Goal: Task Accomplishment & Management: Manage account settings

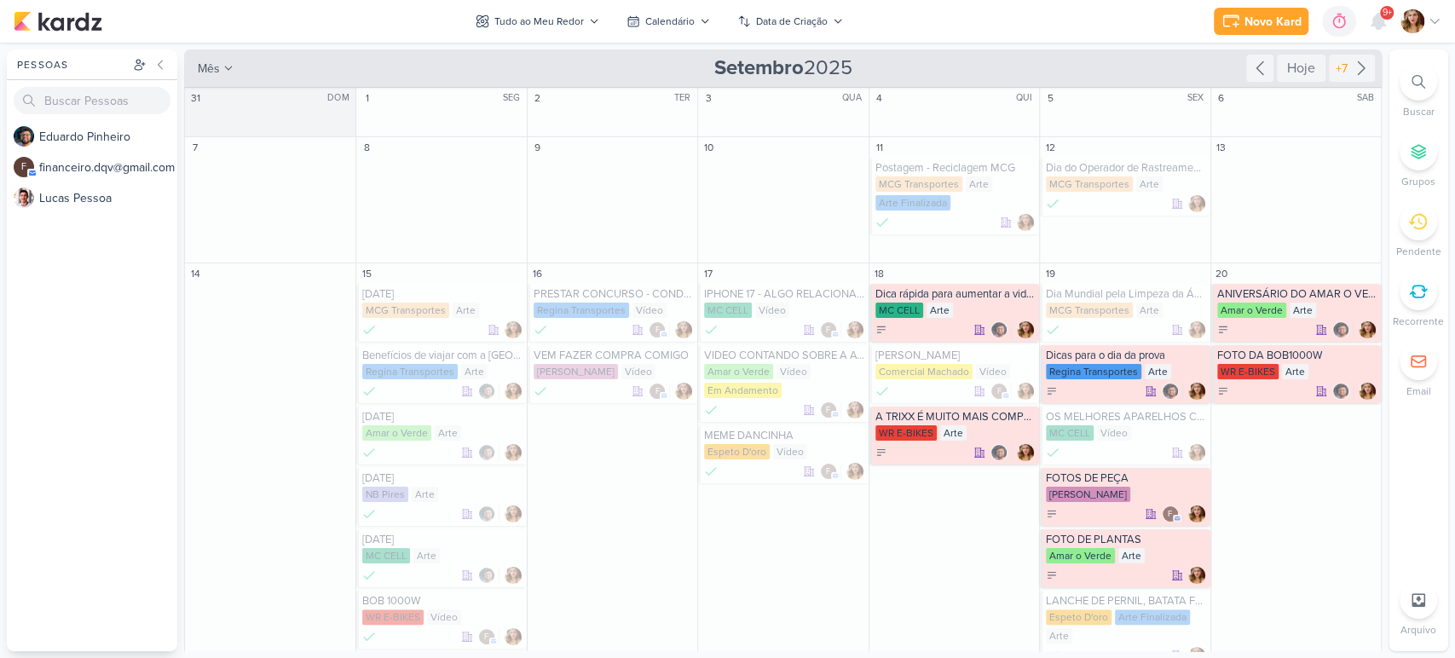
scroll to position [473, 0]
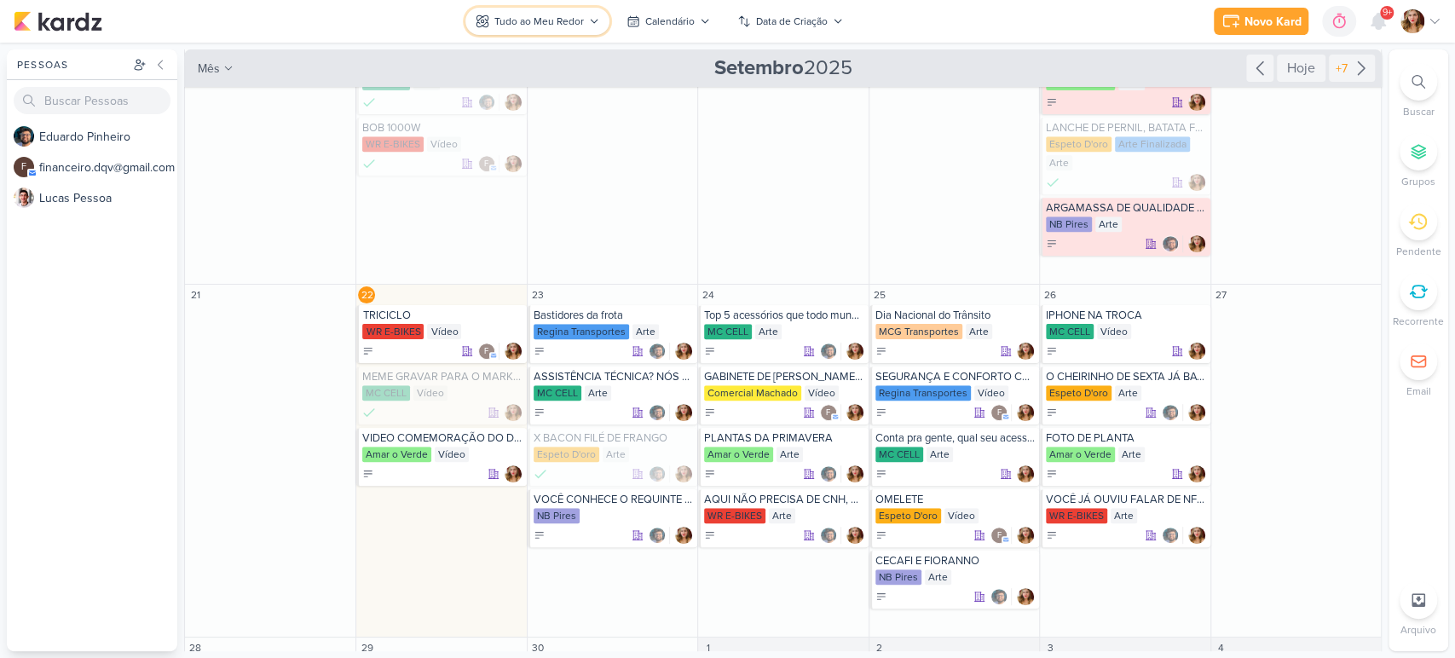
click at [564, 26] on div "Tudo ao Meu Redor" at bounding box center [538, 21] width 89 height 15
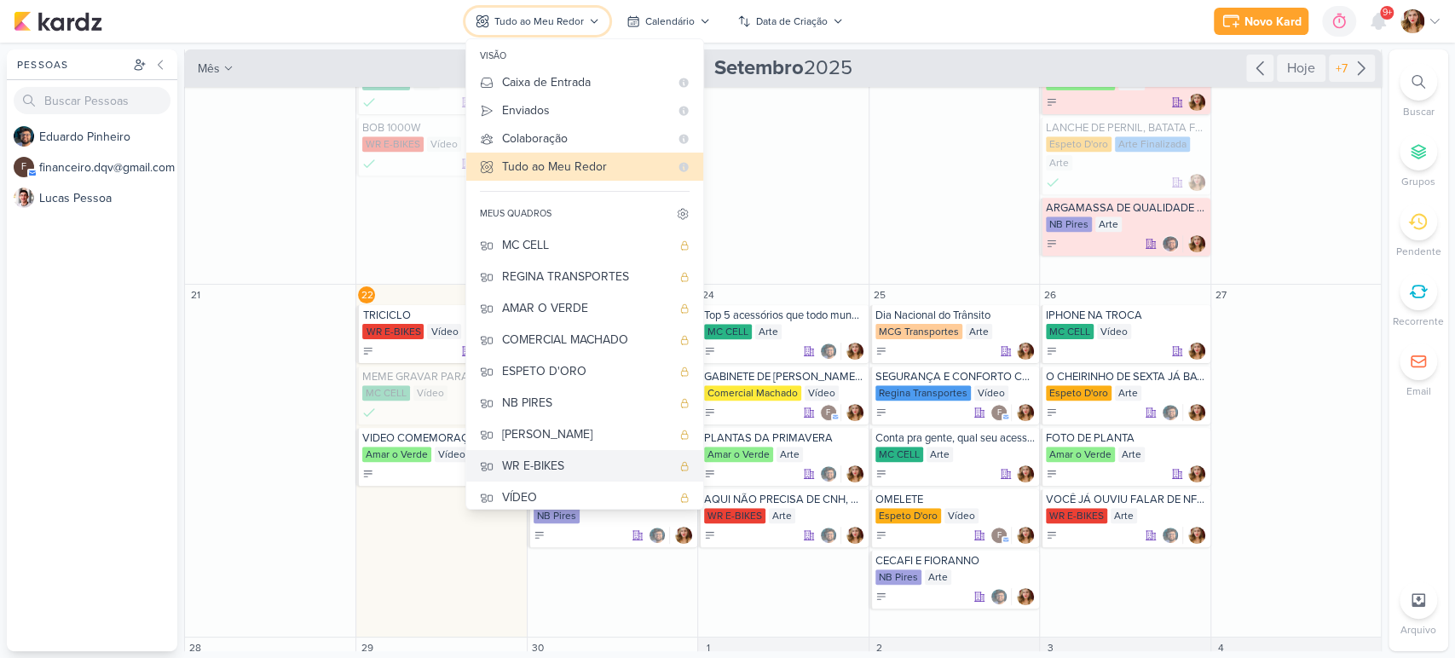
scroll to position [72, 0]
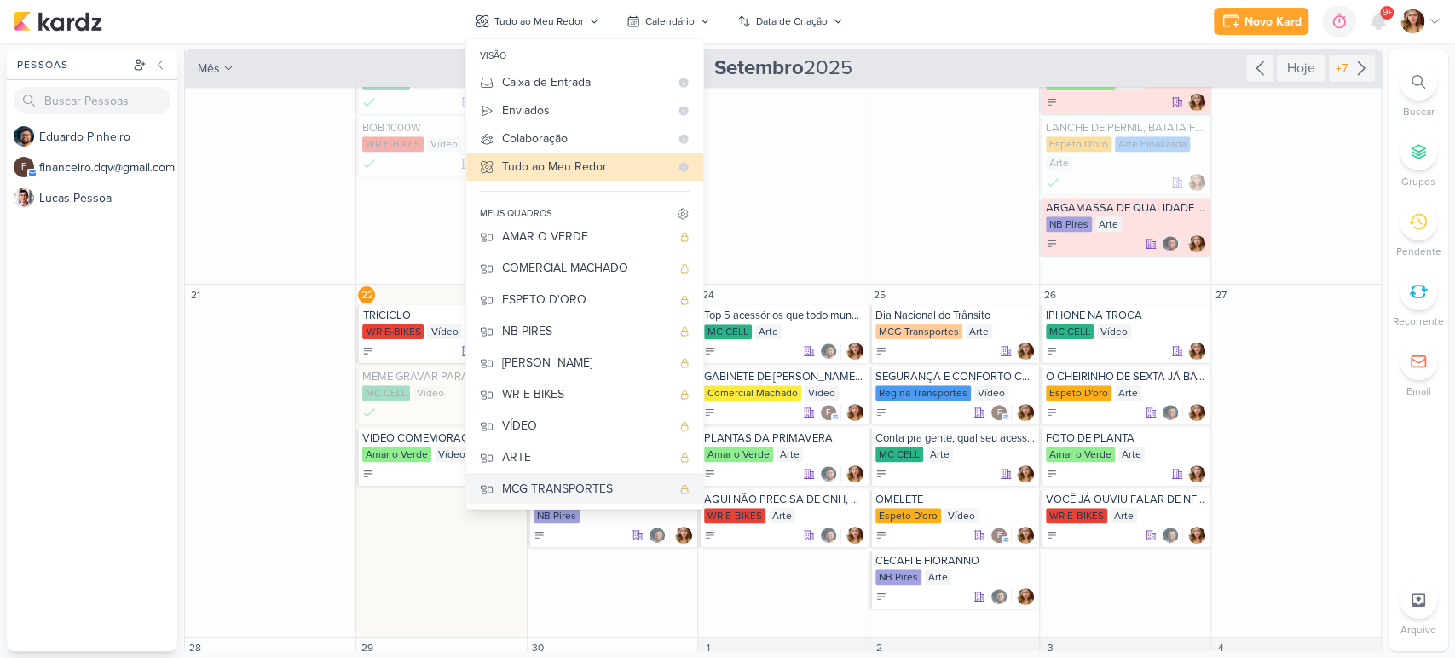
click at [588, 476] on button "MCG TRANSPORTES" at bounding box center [584, 489] width 237 height 32
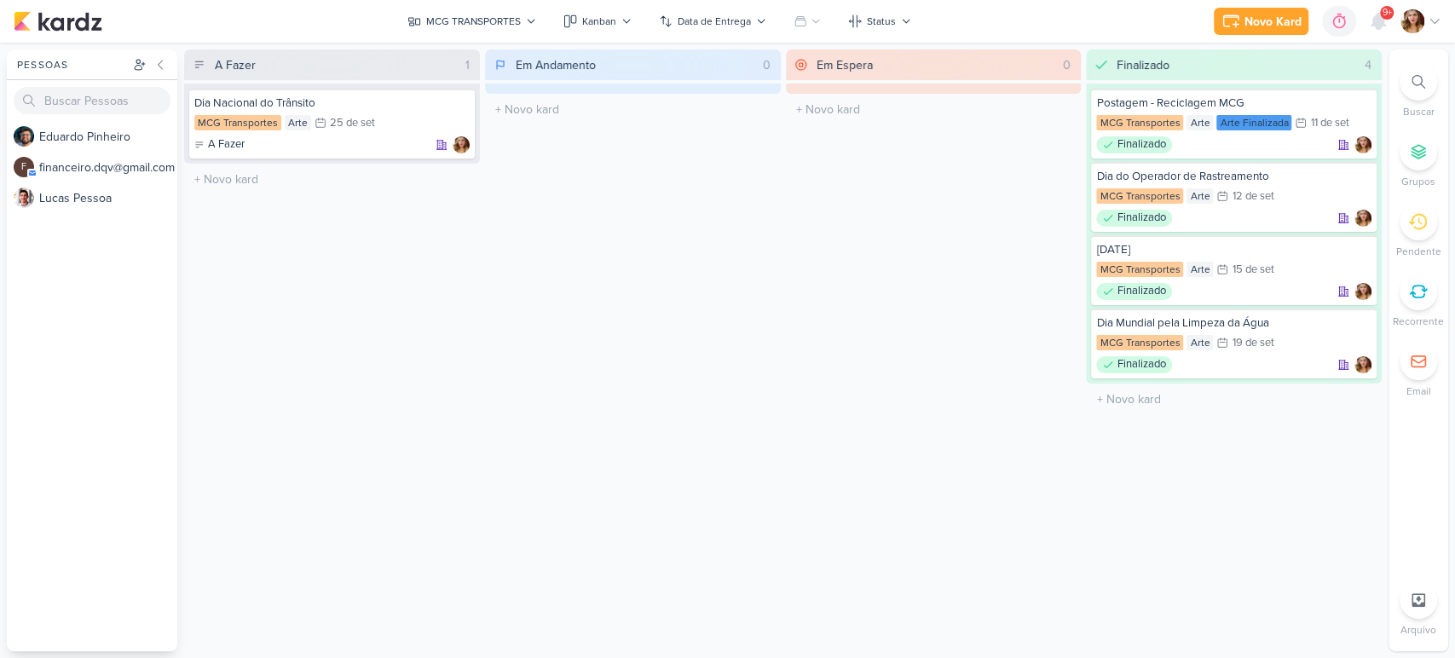
scroll to position [0, 0]
click at [518, 20] on div "MCG TRANSPORTES" at bounding box center [473, 21] width 95 height 15
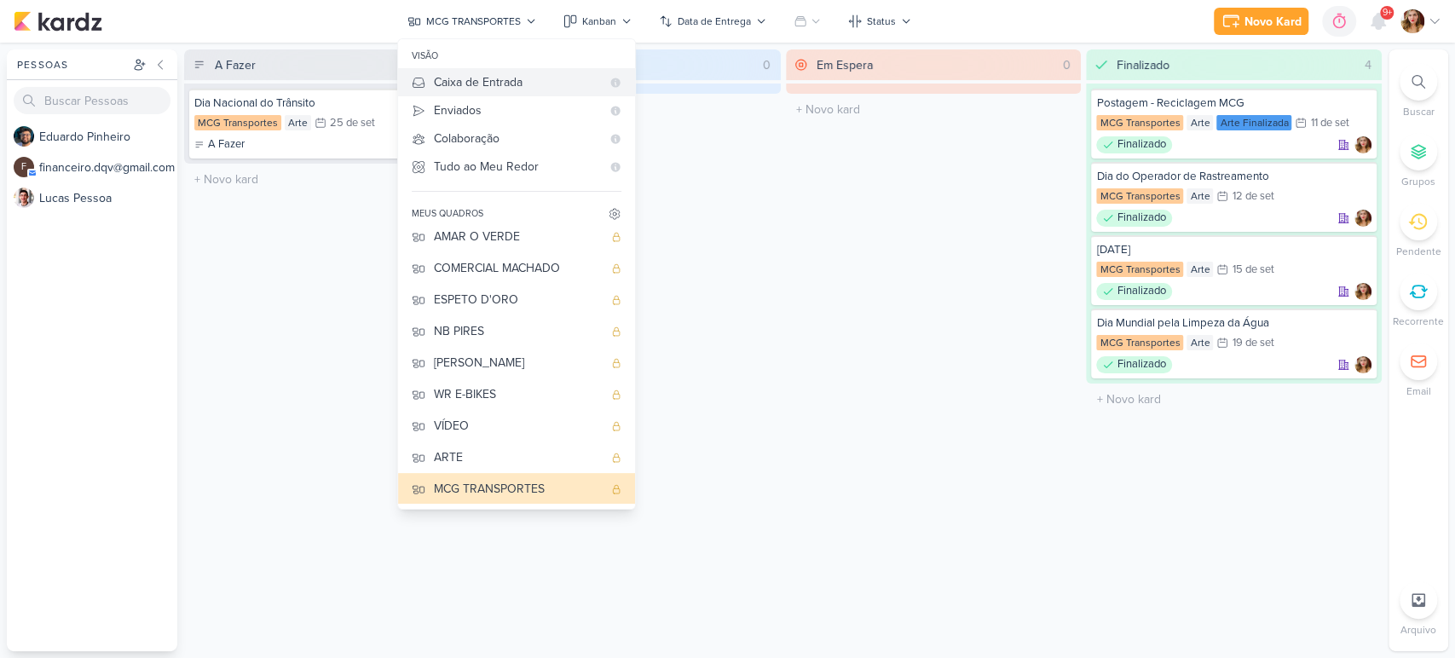
click at [511, 84] on div "Caixa de Entrada" at bounding box center [517, 82] width 167 height 18
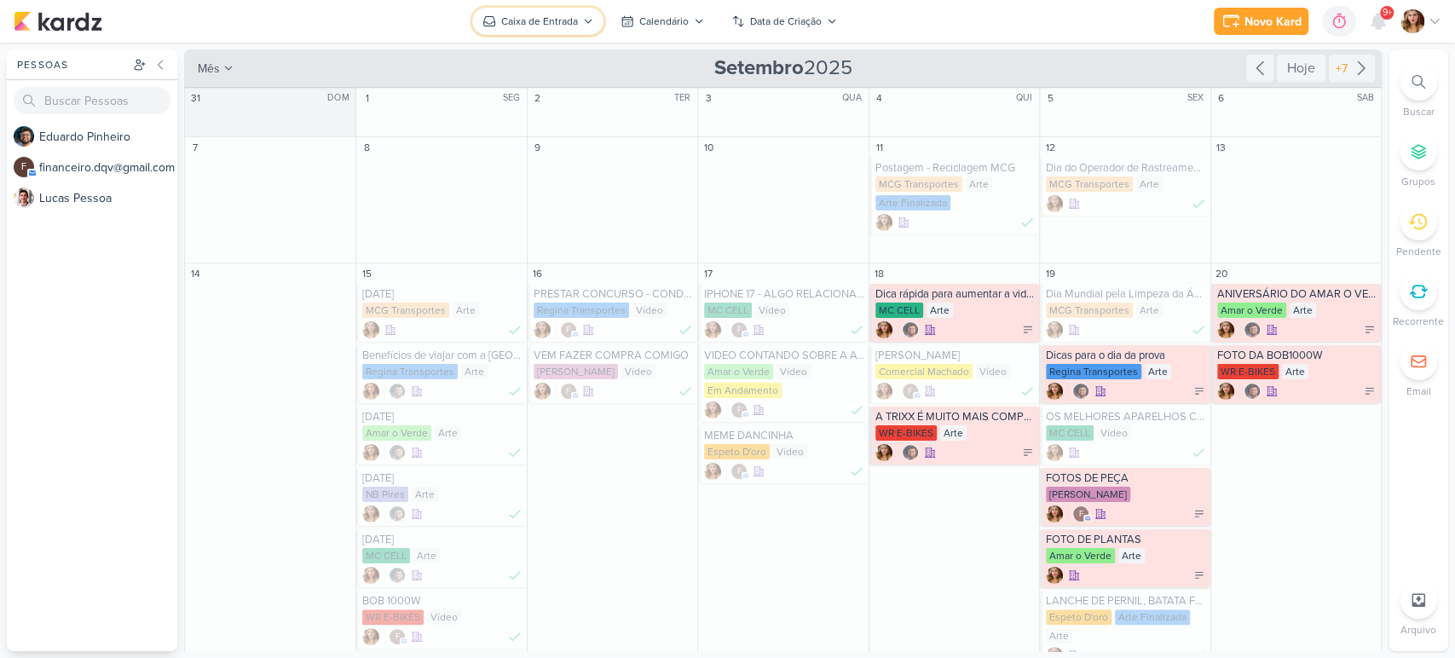
click at [528, 25] on div "Caixa de Entrada" at bounding box center [539, 21] width 77 height 15
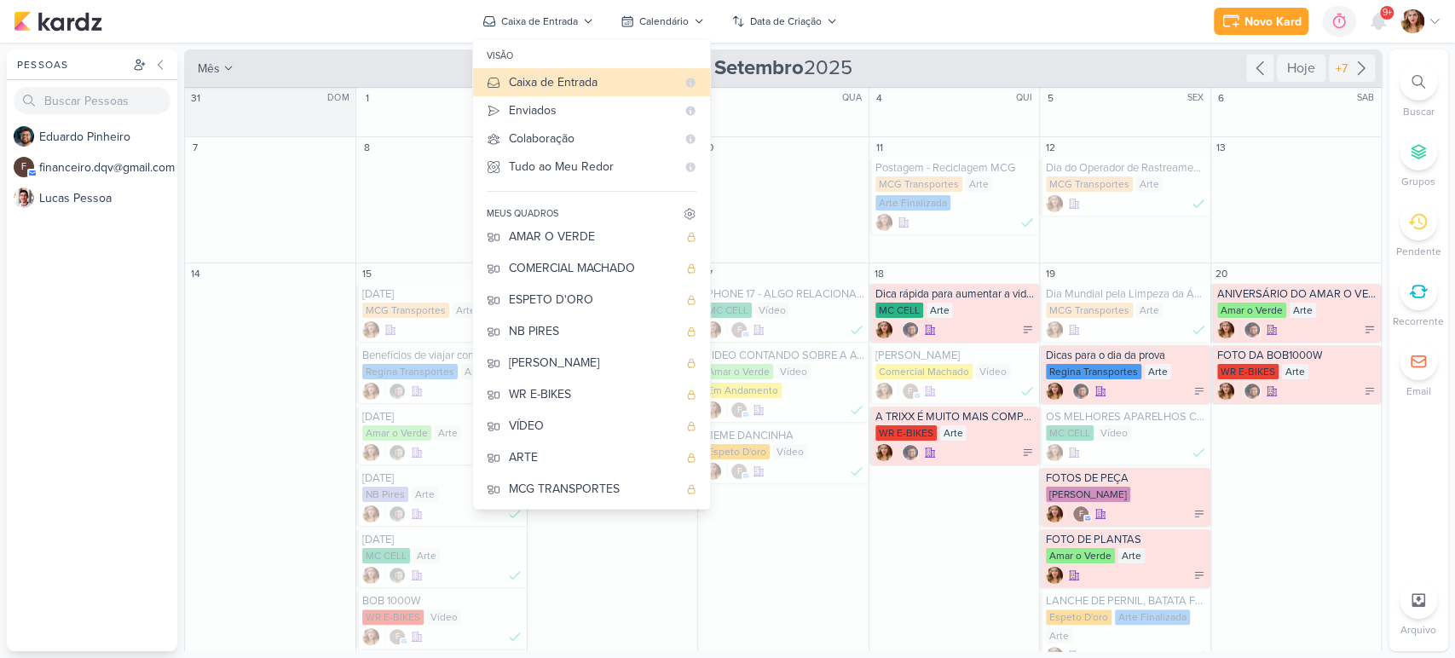
click at [422, 12] on div "Novo Kard Ctrl + k 0h0m Sessão desligada... Hoje 0h0m Semana 0h0m Mês 0h0m" at bounding box center [728, 21] width 1428 height 43
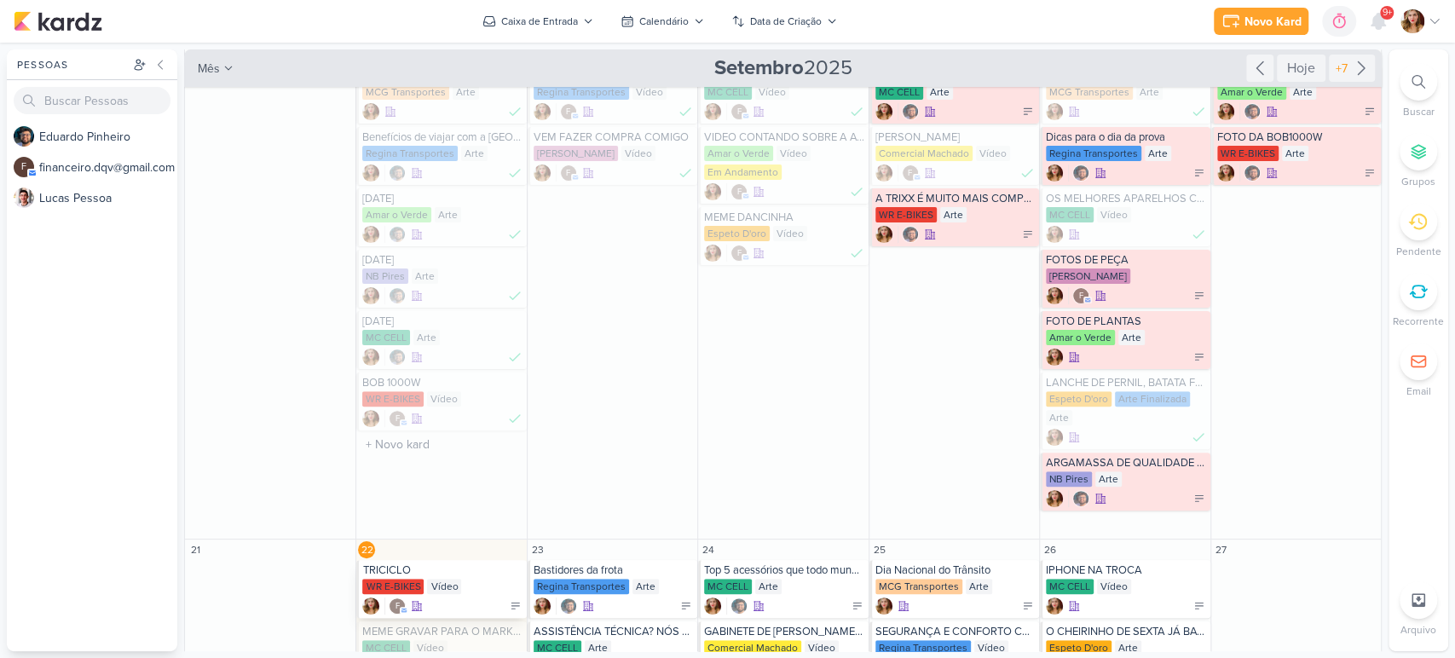
scroll to position [473, 0]
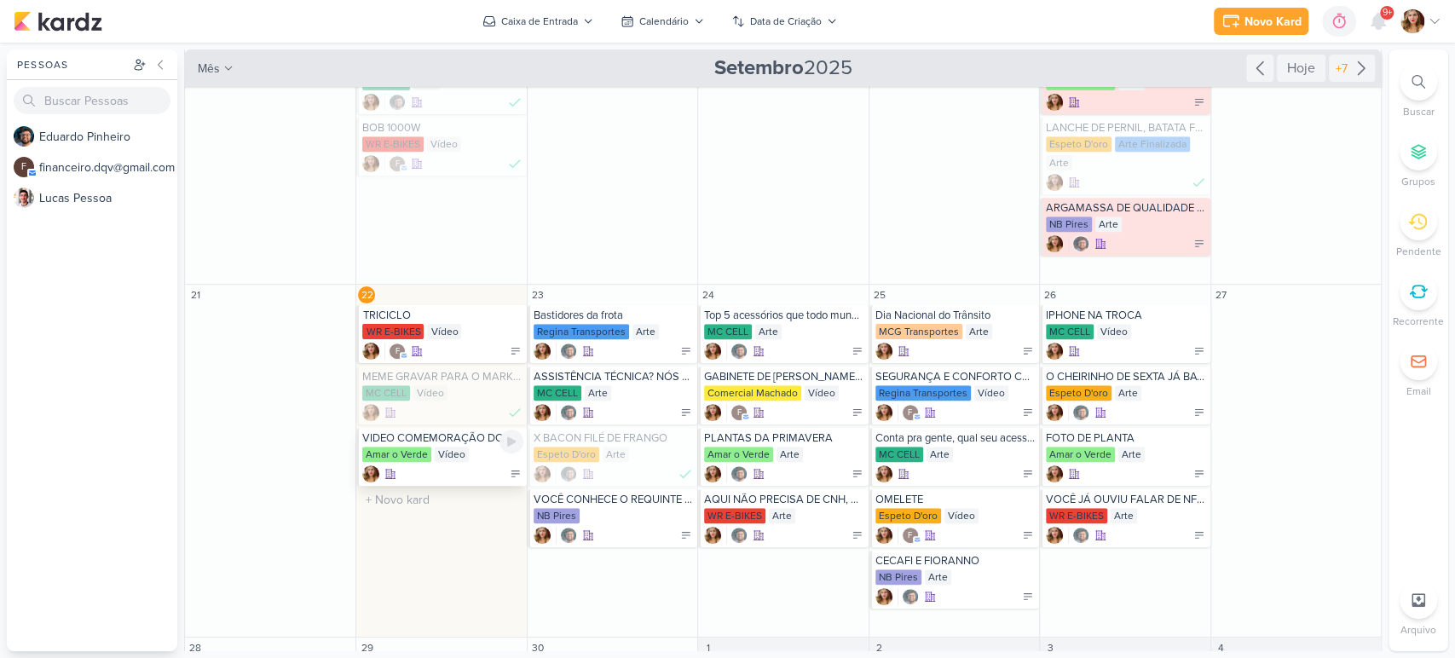
click at [387, 476] on icon at bounding box center [390, 474] width 12 height 12
click at [512, 471] on icon at bounding box center [515, 474] width 8 height 6
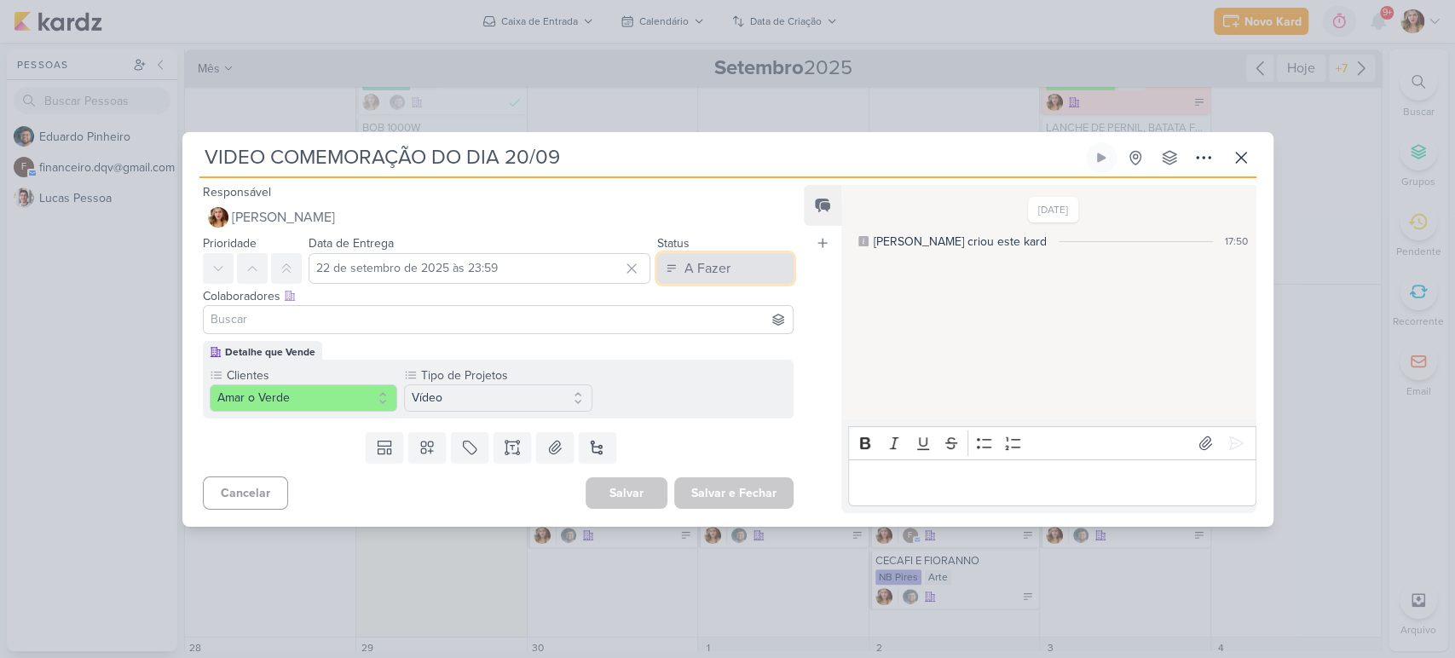
click at [746, 263] on button "A Fazer" at bounding box center [725, 268] width 136 height 31
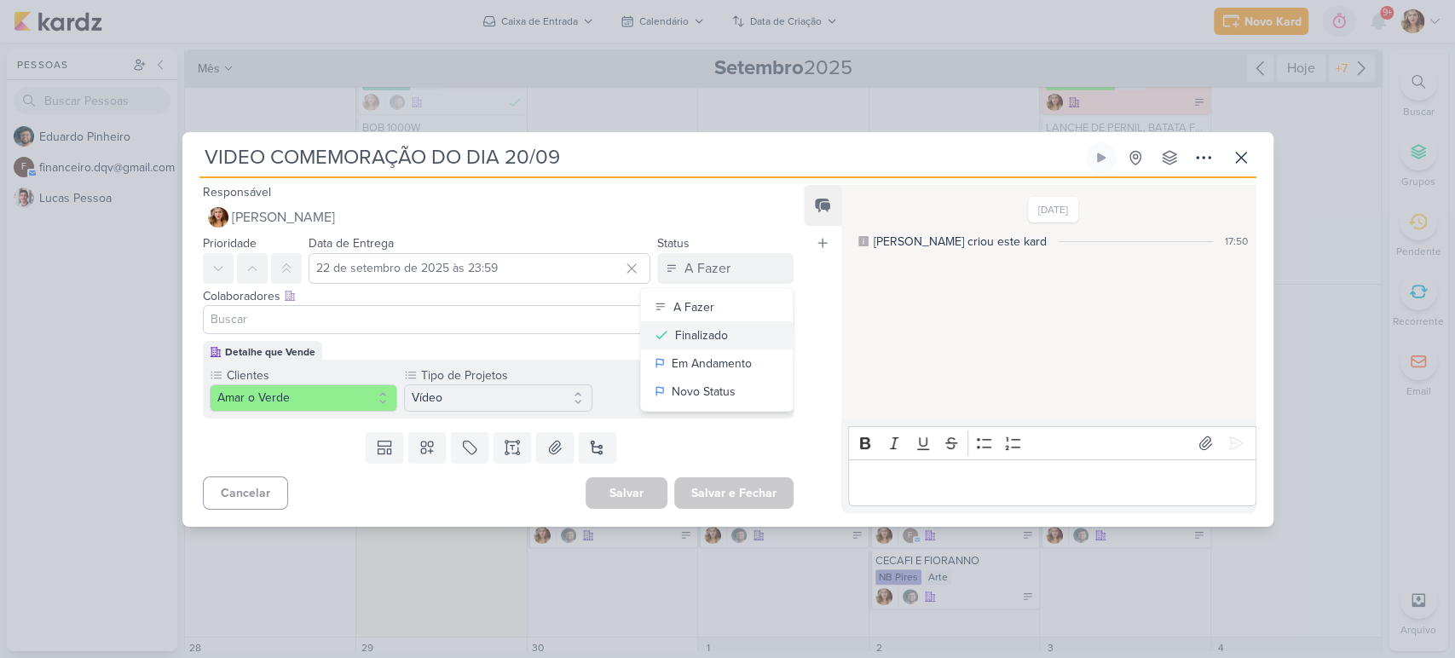
click at [742, 321] on button "Finalizado" at bounding box center [717, 335] width 152 height 28
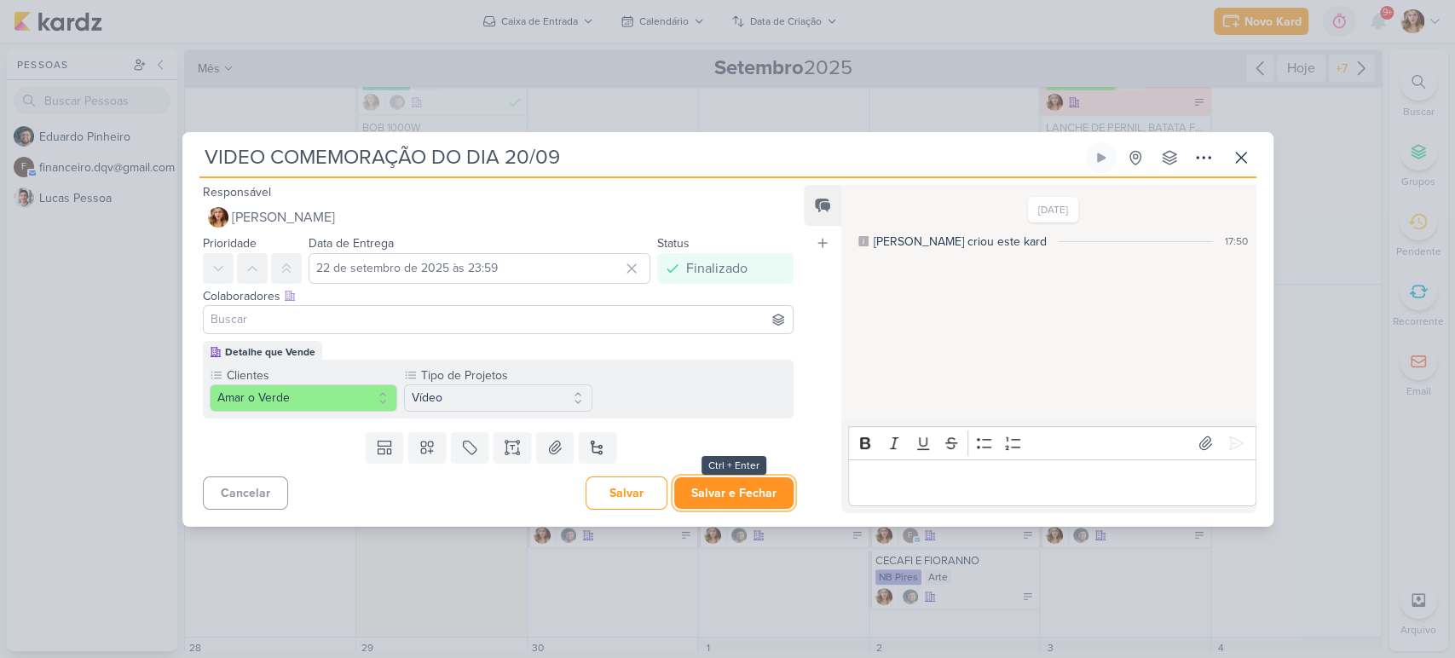
click at [759, 486] on button "Salvar e Fechar" at bounding box center [733, 493] width 119 height 32
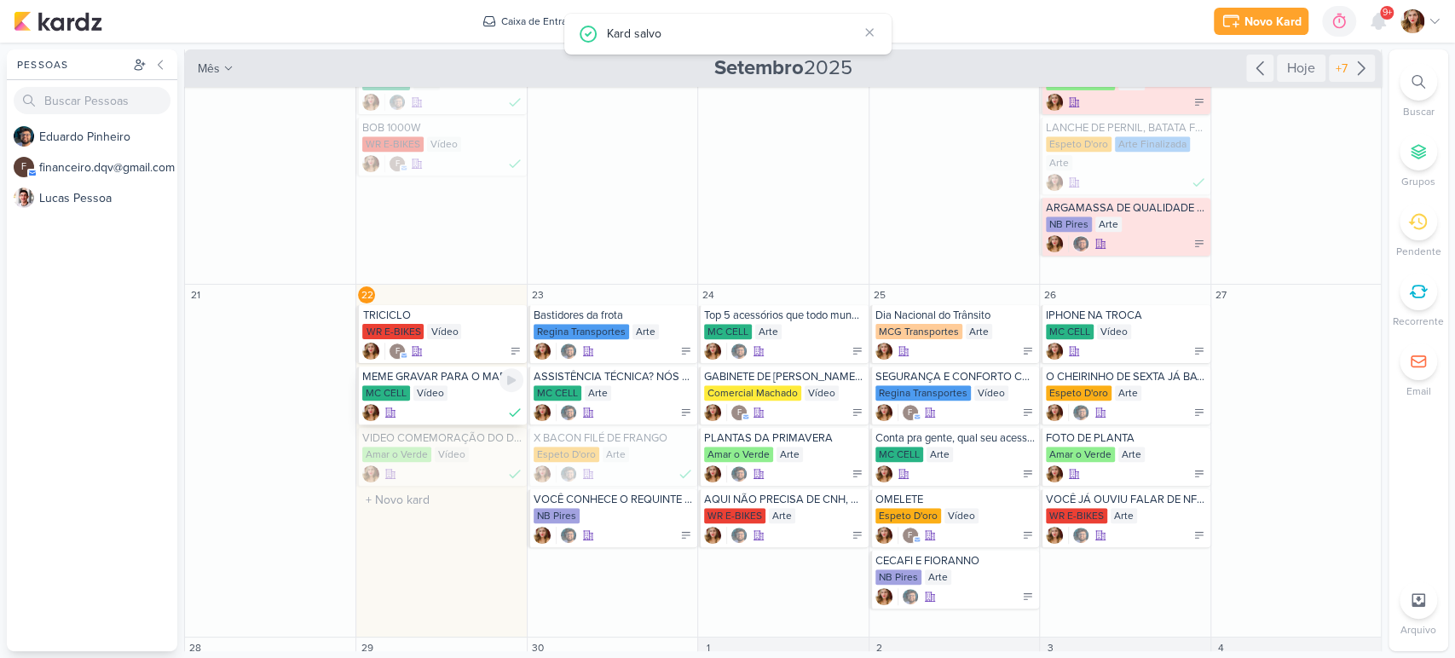
click at [512, 411] on icon at bounding box center [514, 412] width 17 height 17
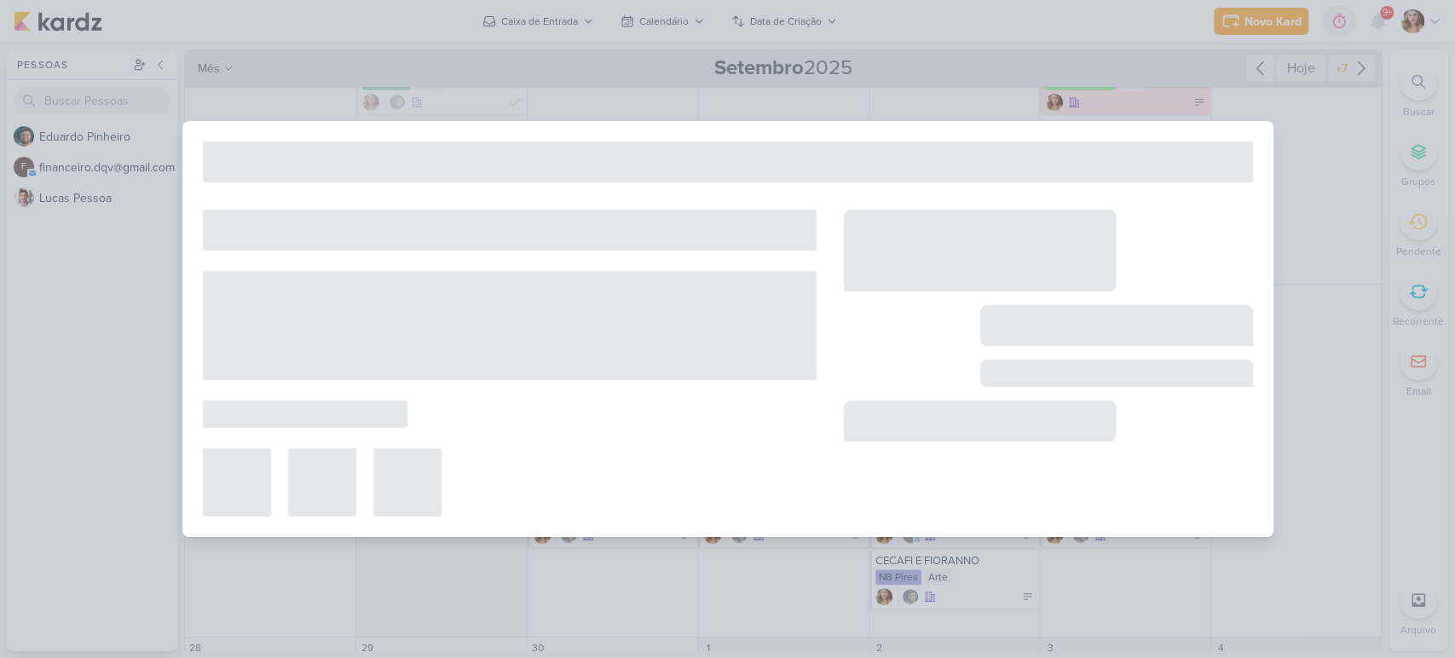
type input "MEME GRAVAR PARA O MARKETING"
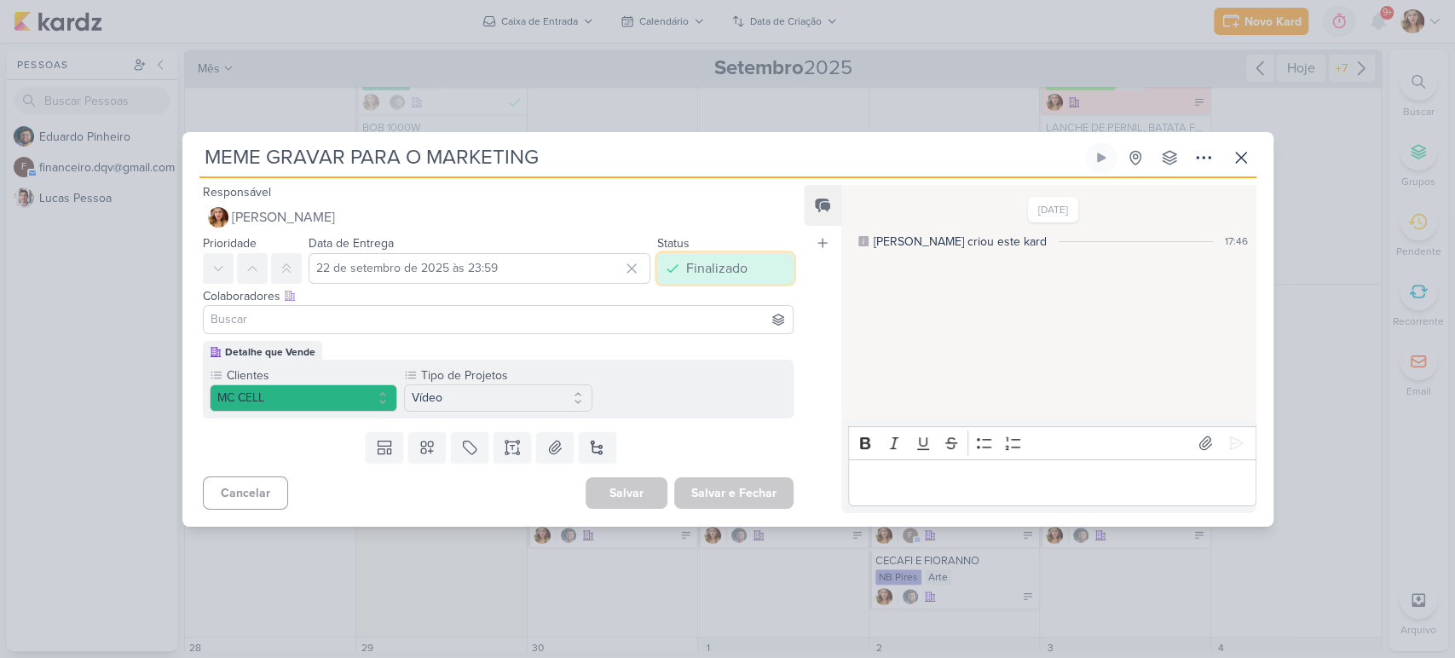
click at [741, 268] on button "Finalizado" at bounding box center [725, 268] width 136 height 31
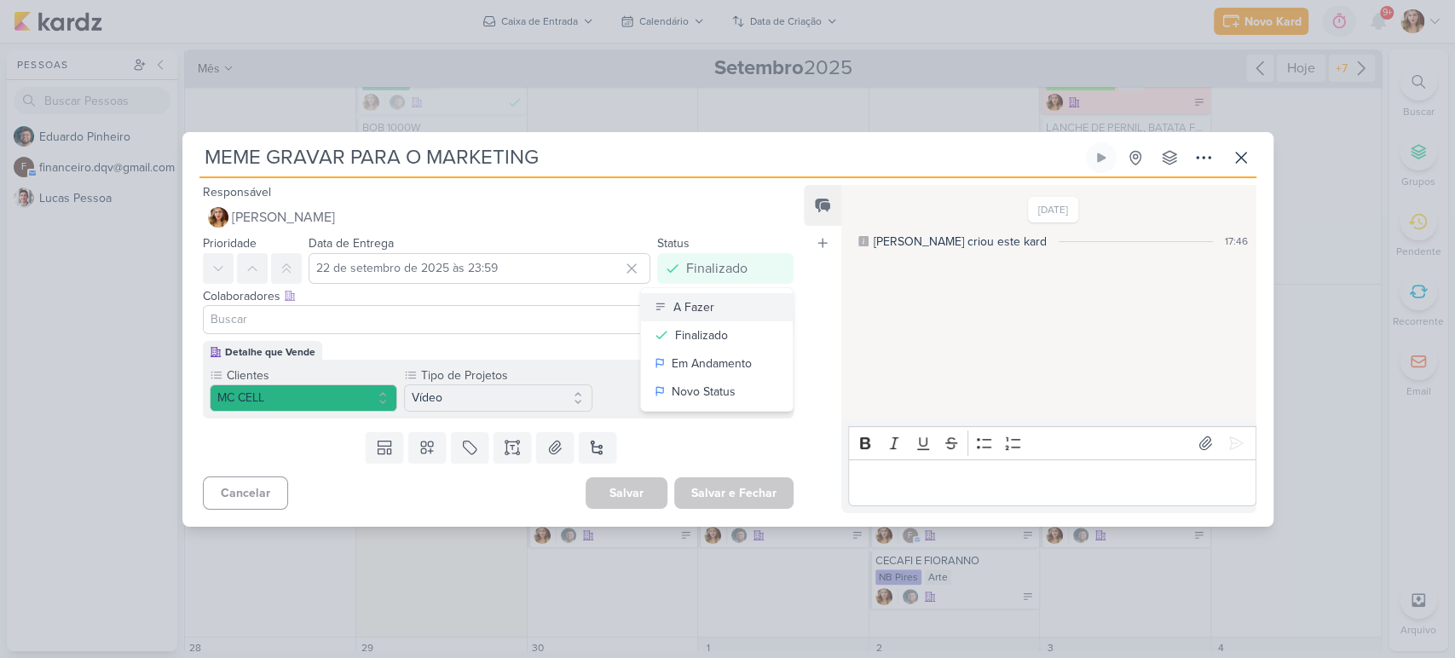
click at [735, 312] on button "A Fazer" at bounding box center [717, 307] width 152 height 28
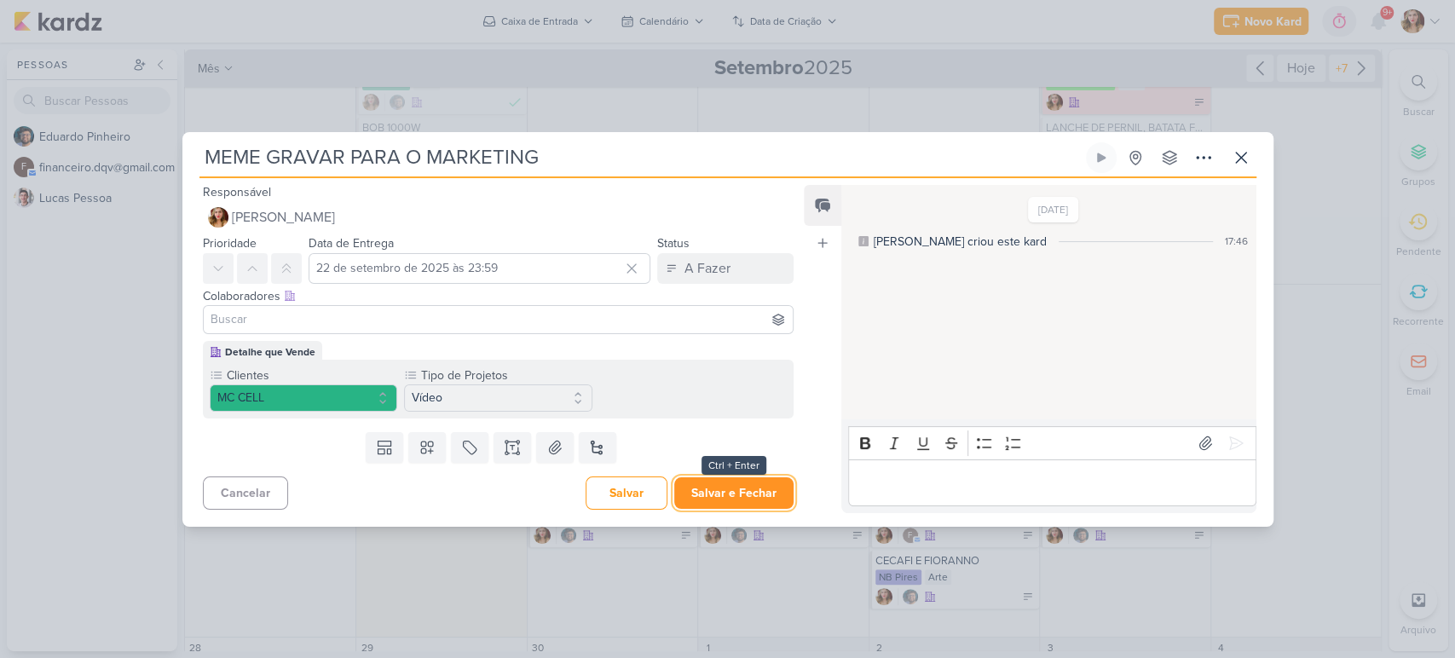
click at [757, 489] on button "Salvar e Fechar" at bounding box center [733, 493] width 119 height 32
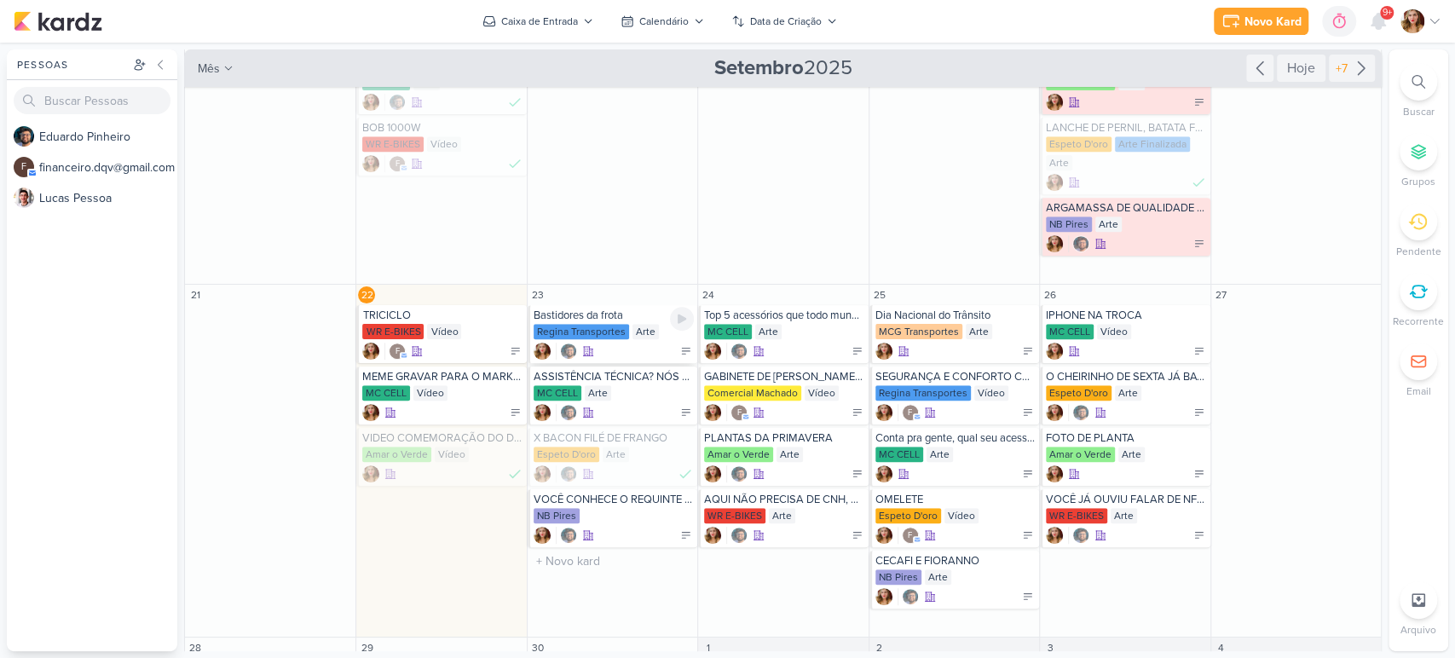
click at [623, 342] on div "Bastidores da frota Regina Transportes Arte" at bounding box center [613, 334] width 170 height 58
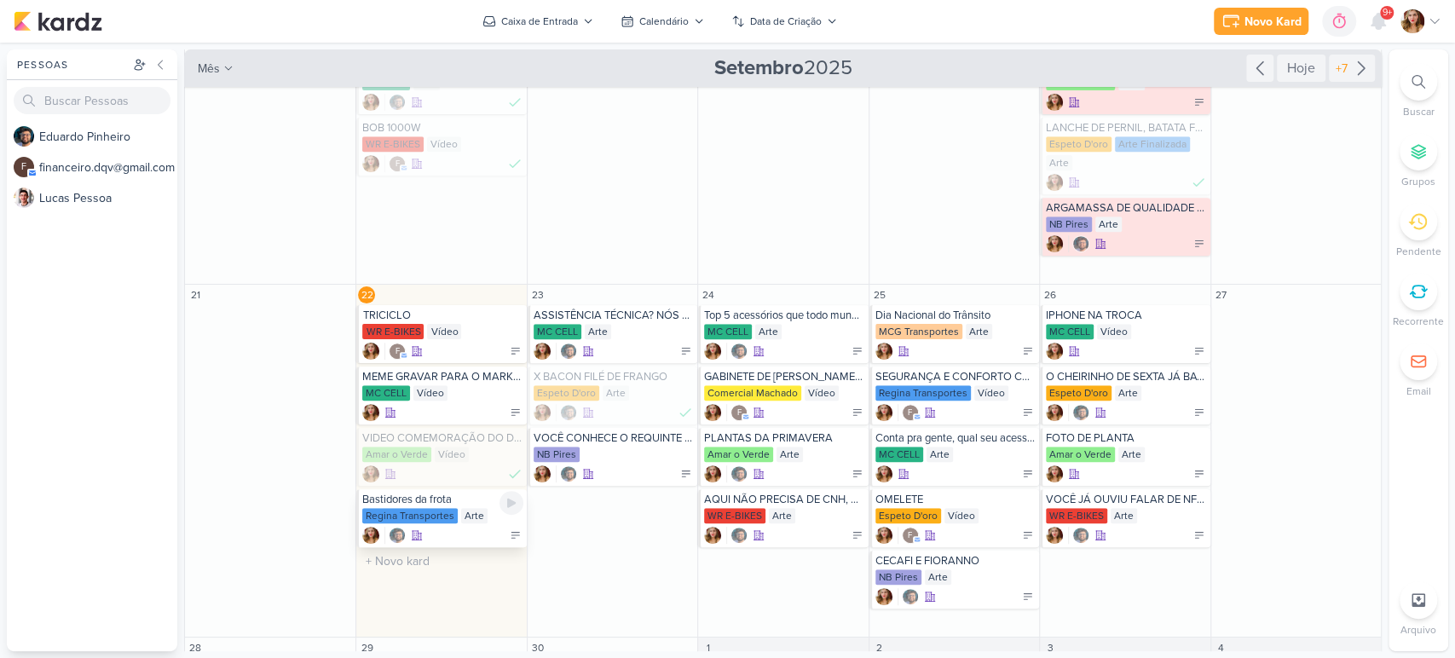
click at [482, 499] on div "Bastidores da frota" at bounding box center [442, 500] width 160 height 14
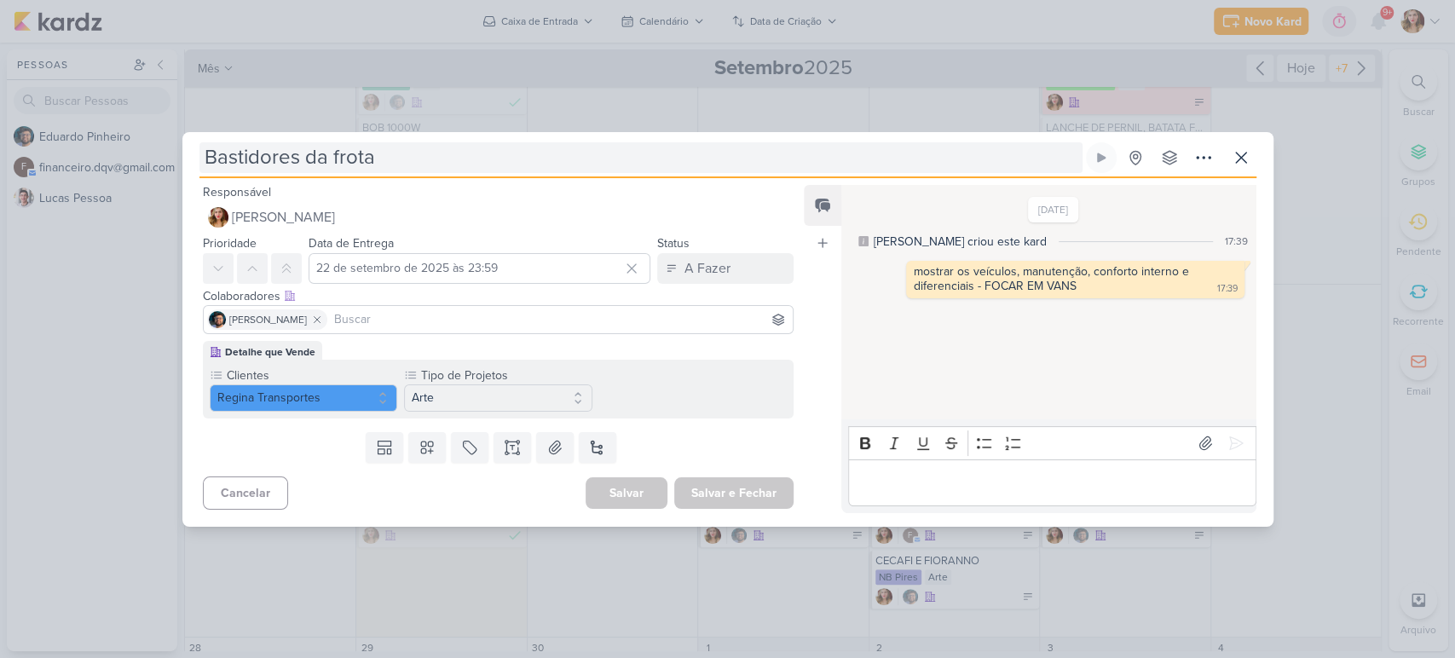
click at [465, 163] on input "Bastidores da frota" at bounding box center [640, 157] width 883 height 31
drag, startPoint x: 552, startPoint y: 163, endPoint x: 0, endPoint y: 161, distance: 552.3
click at [0, 161] on div "Bastidores da frota Criado por mim" at bounding box center [727, 329] width 1455 height 658
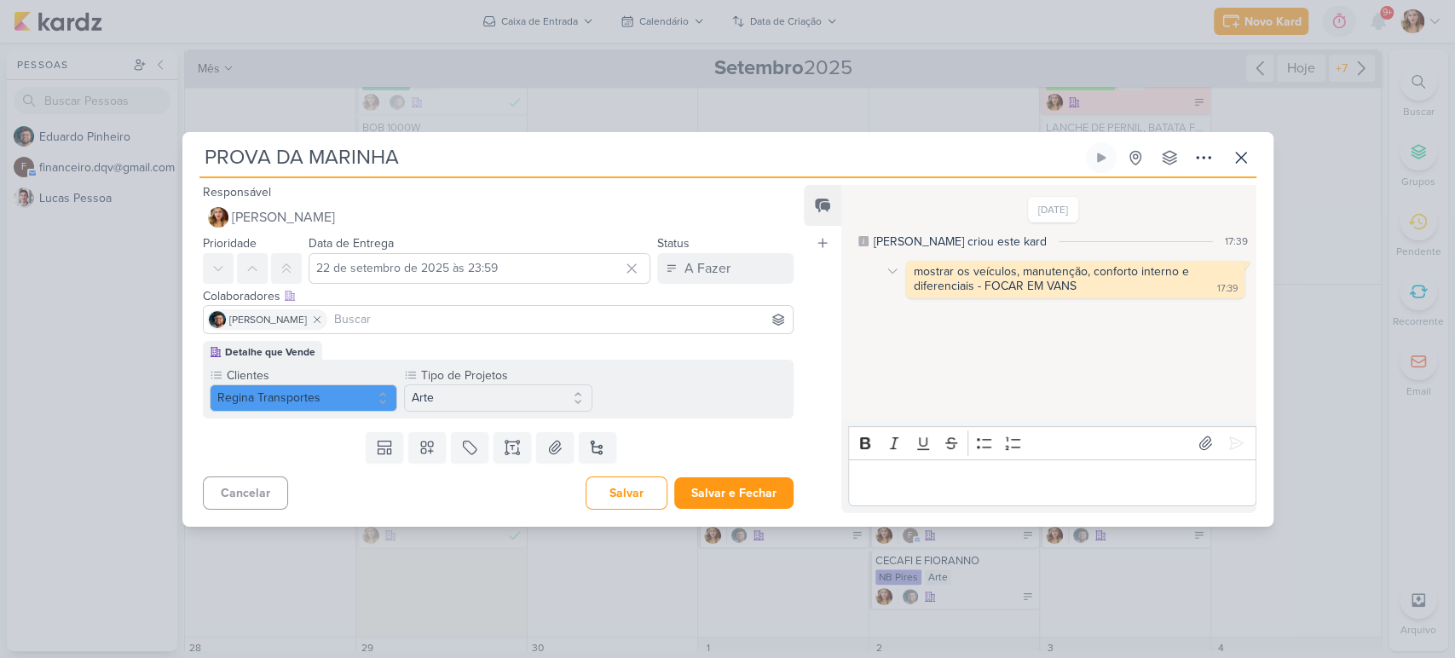
click at [1102, 268] on div "mostrar os veículos, manutenção, conforto interno e diferenciais - FOCAR EM VANS" at bounding box center [1053, 278] width 279 height 29
drag, startPoint x: 1102, startPoint y: 268, endPoint x: 1155, endPoint y: 268, distance: 52.8
click at [1155, 268] on div "mostrar os veículos, manutenção, conforto interno e diferenciais - FOCAR EM VANS" at bounding box center [1053, 278] width 279 height 29
click at [964, 473] on p "Editor editing area: main" at bounding box center [1052, 482] width 390 height 20
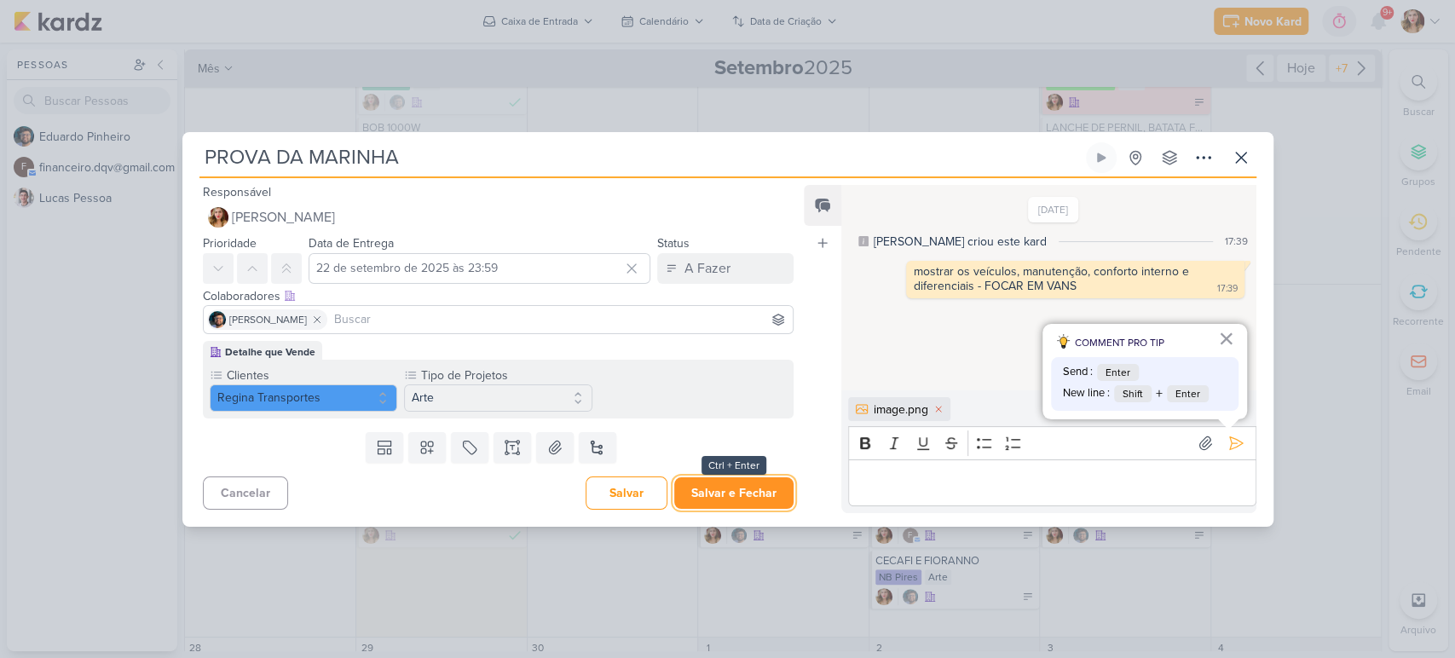
click at [725, 505] on button "Salvar e Fechar" at bounding box center [733, 493] width 119 height 32
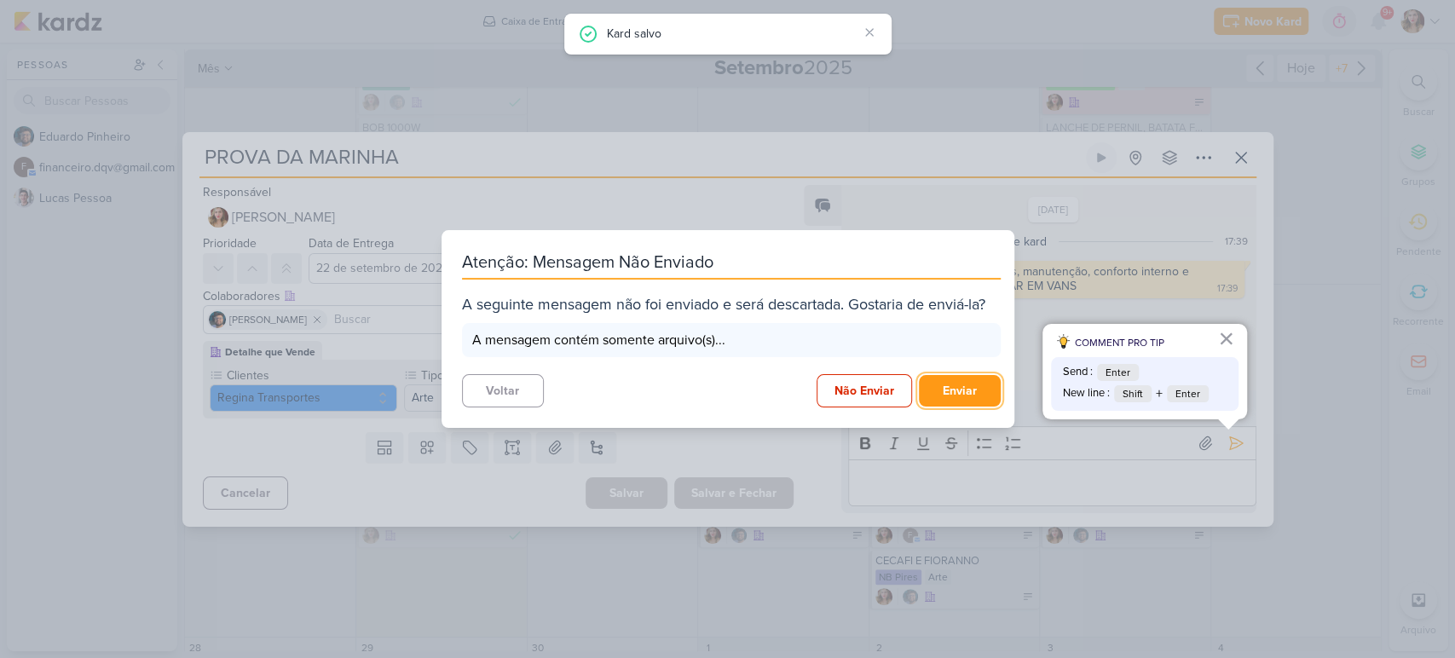
drag, startPoint x: 970, startPoint y: 394, endPoint x: 1001, endPoint y: 291, distance: 107.6
click at [1001, 291] on div "Atenção: Mensagem Não Enviado A seguinte mensagem não foi enviado e será descar…" at bounding box center [728, 329] width 573 height 198
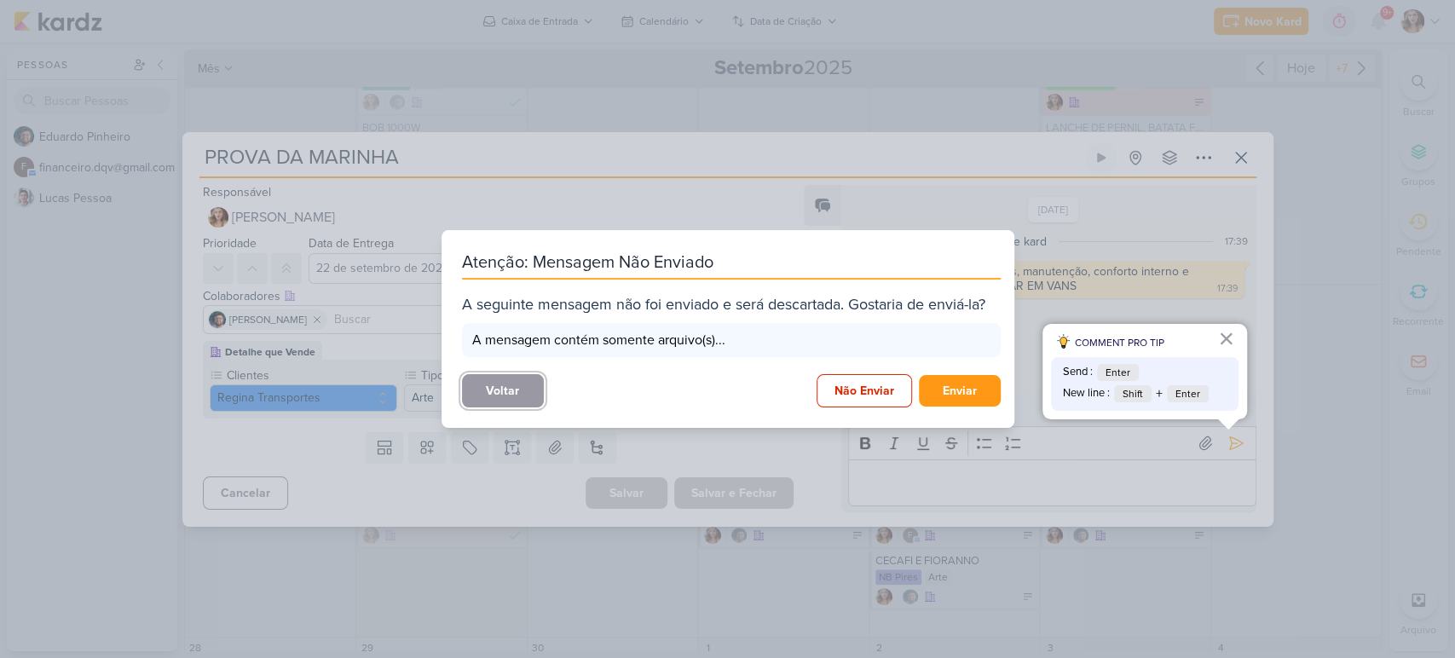
click at [514, 390] on button "Voltar" at bounding box center [503, 390] width 82 height 33
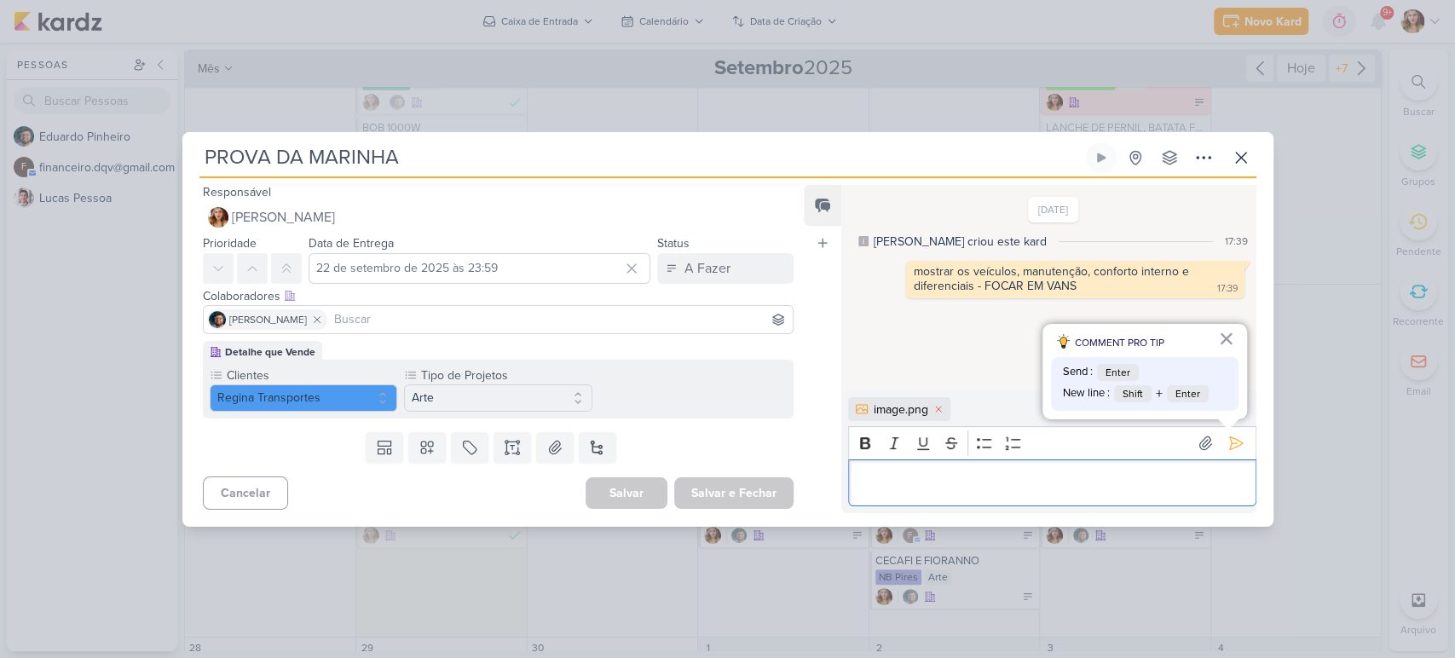
click at [1019, 478] on p "Editor editing area: main" at bounding box center [1052, 482] width 390 height 20
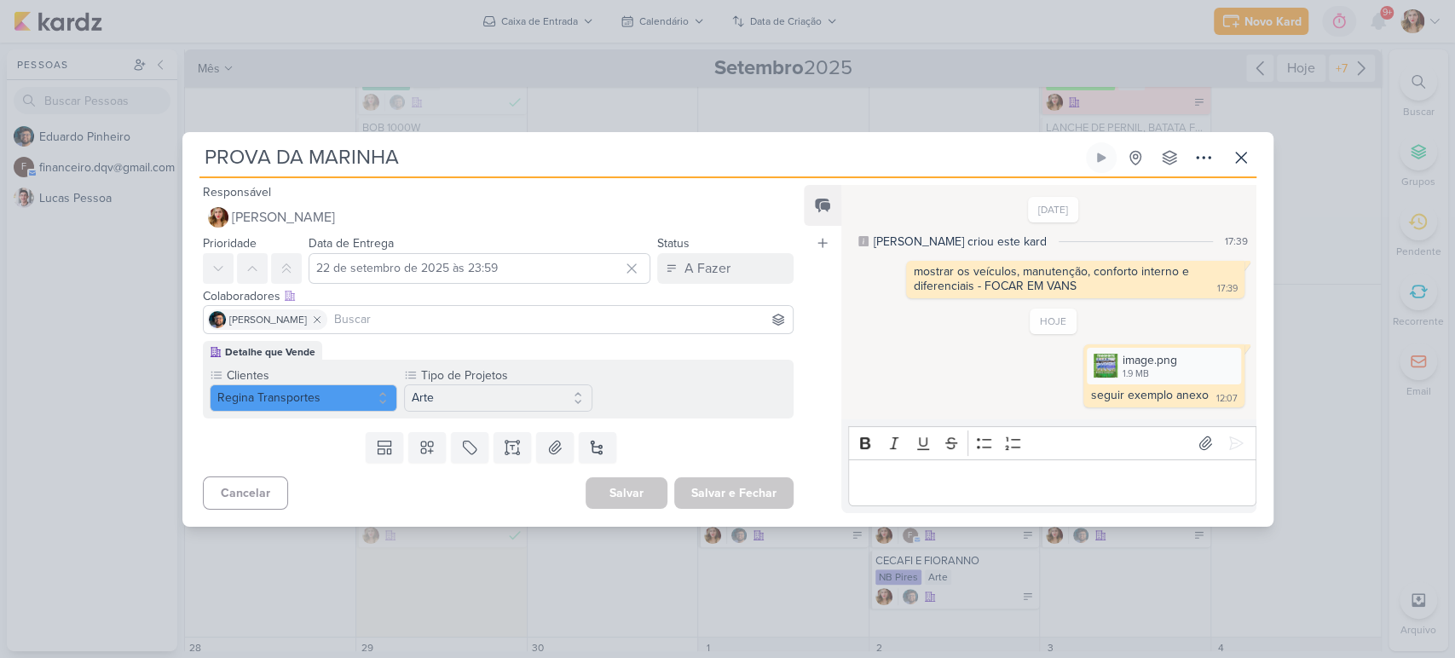
click at [737, 496] on div "Salvar e Fechar Ctrl + Enter" at bounding box center [733, 493] width 119 height 32
click at [530, 167] on input "PROVA DA MARINHA" at bounding box center [640, 157] width 883 height 31
click at [755, 471] on div "Cancelar [GEOGRAPHIC_DATA] Salvar e Fechar Ctrl + Enter" at bounding box center [491, 491] width 619 height 43
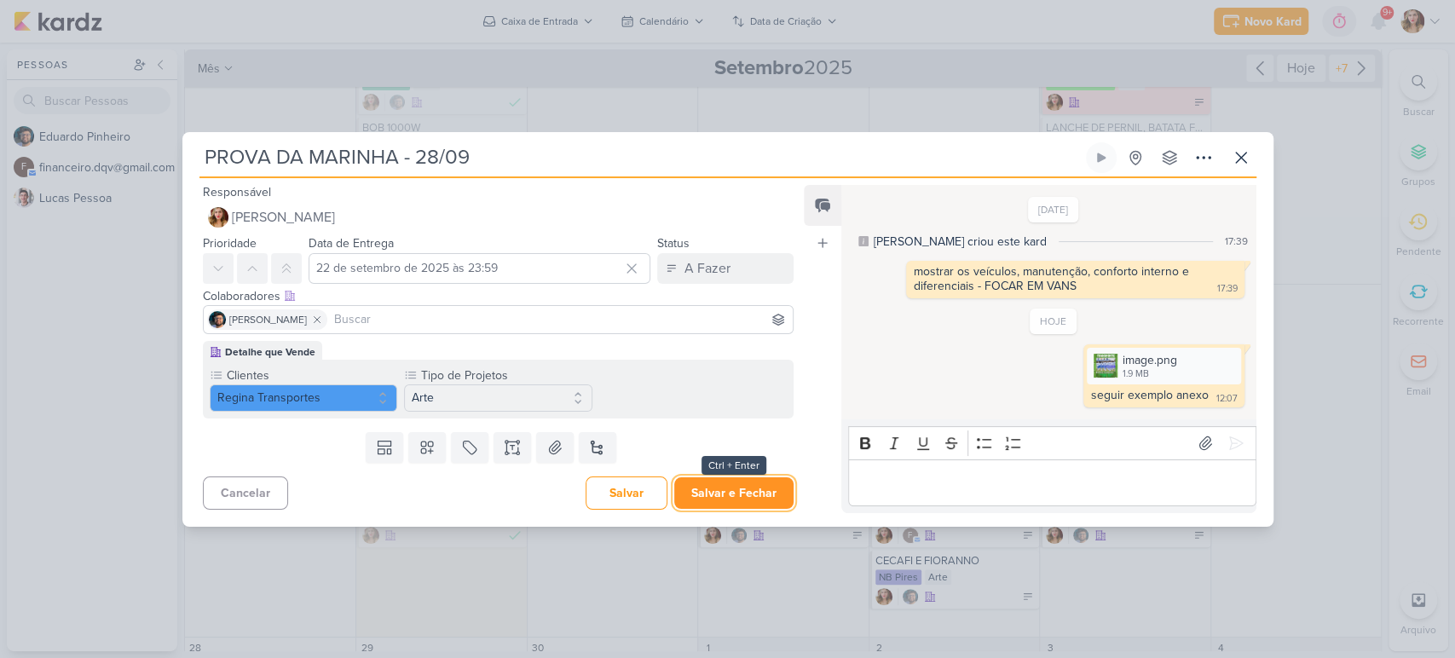
click at [762, 493] on button "Salvar e Fechar" at bounding box center [733, 493] width 119 height 32
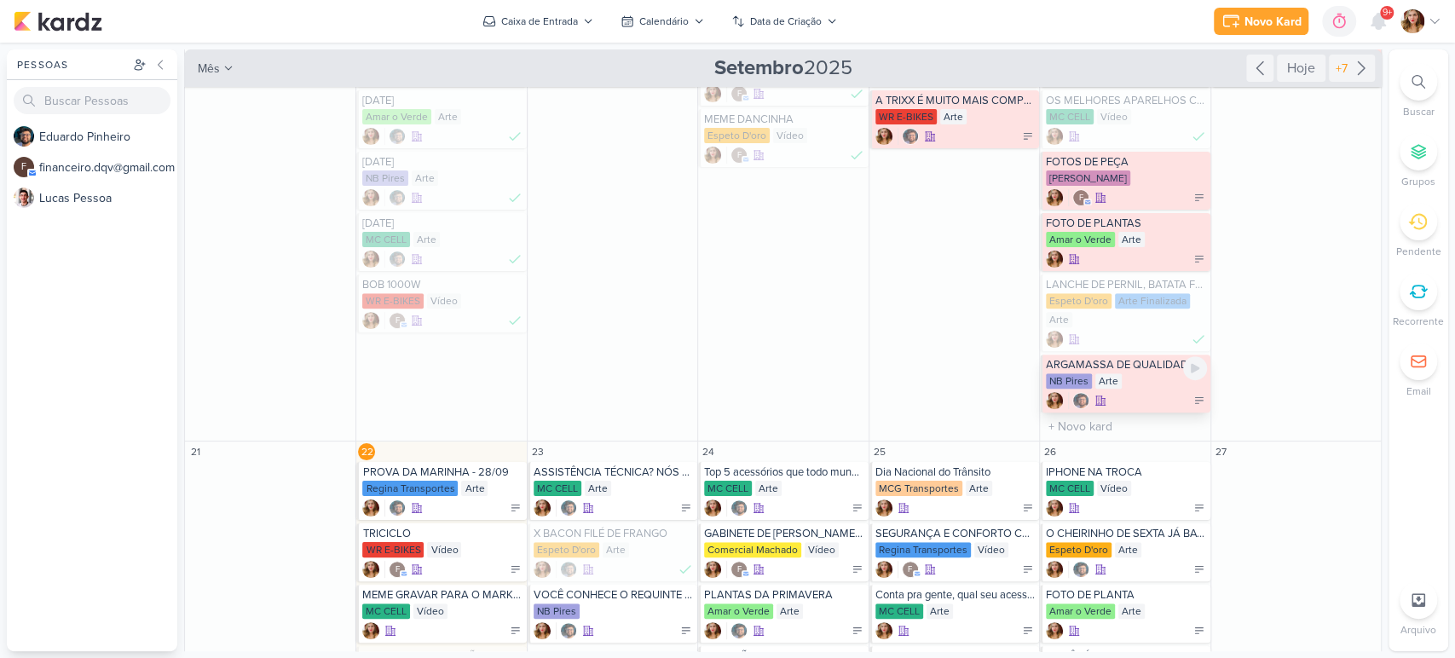
scroll to position [284, 0]
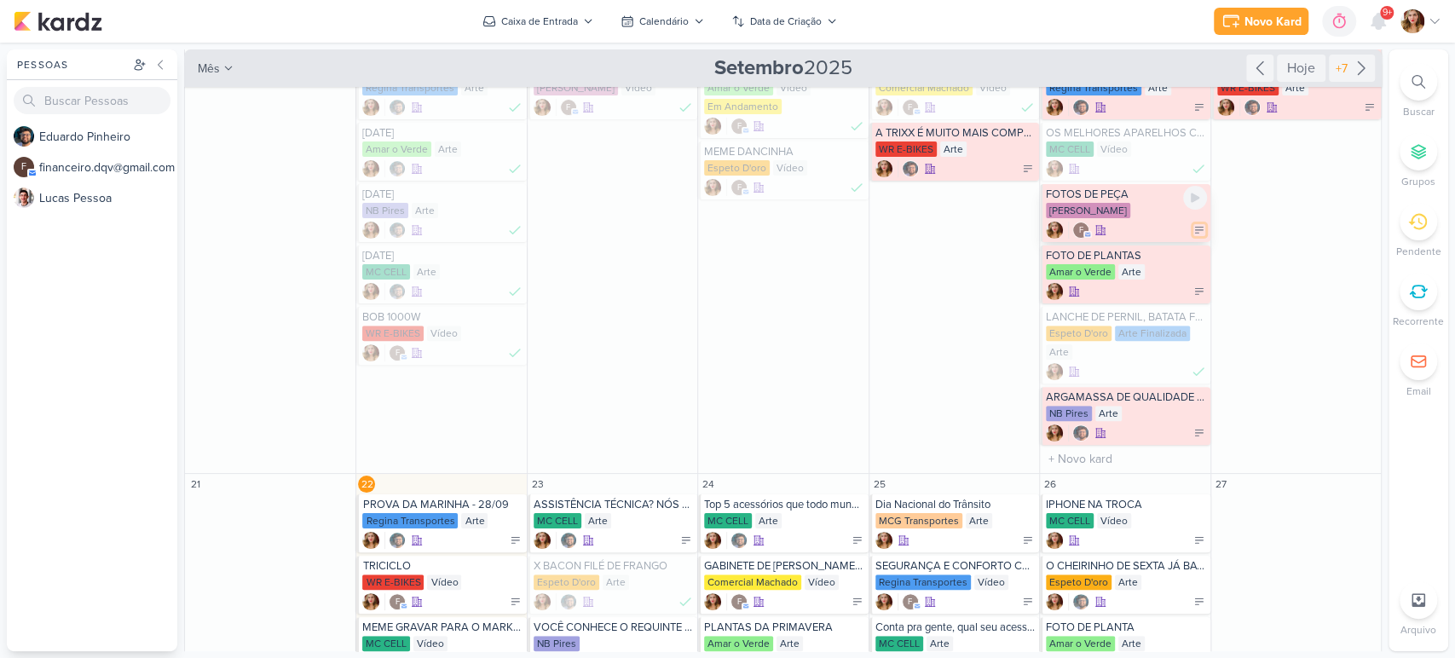
click at [1193, 231] on icon at bounding box center [1199, 230] width 12 height 12
click at [1274, 319] on button "Finalizado" at bounding box center [1272, 315] width 170 height 25
click at [1194, 288] on icon at bounding box center [1199, 292] width 12 height 12
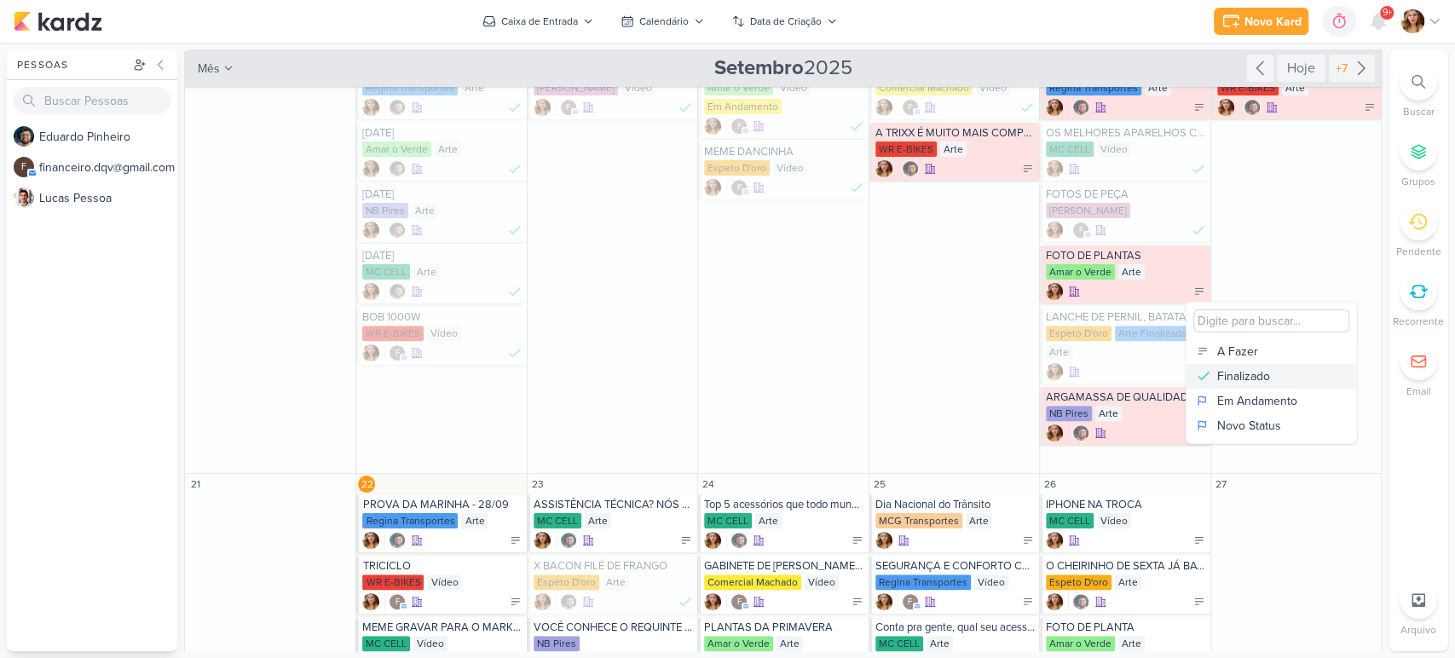
click at [1265, 376] on div "Finalizado" at bounding box center [1243, 376] width 53 height 18
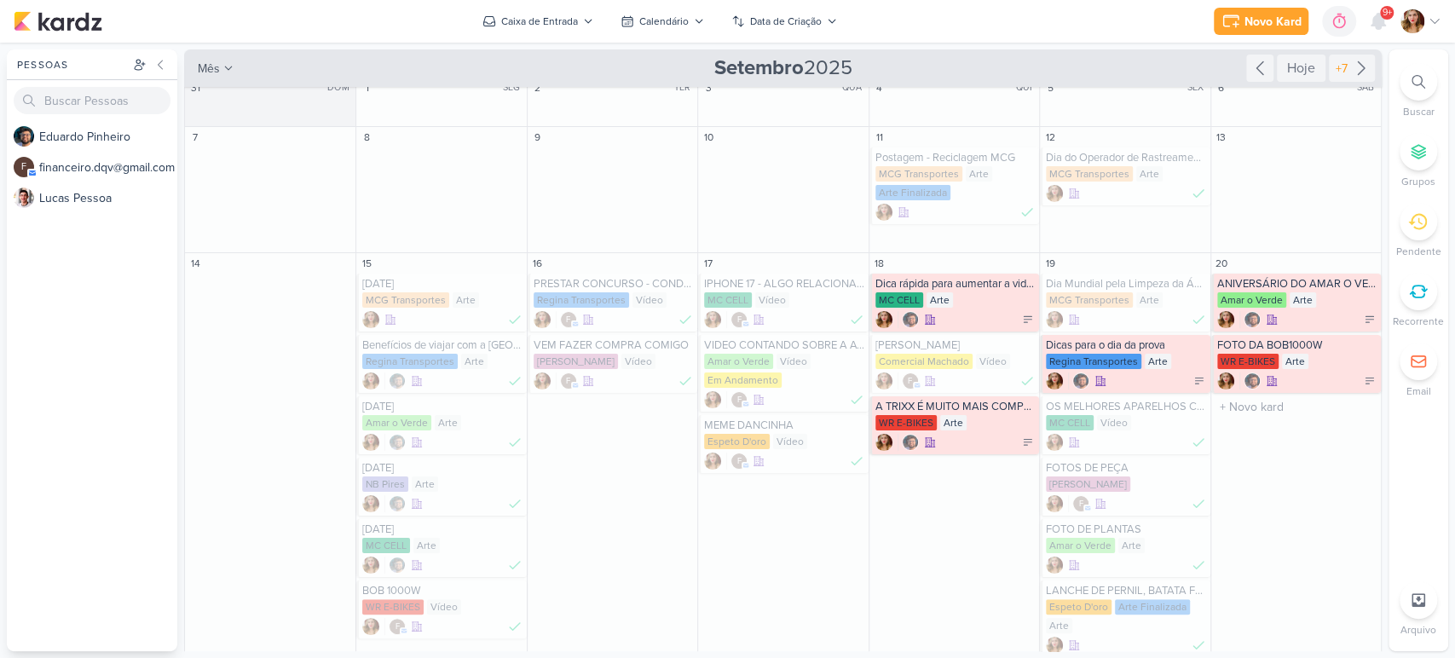
scroll to position [0, 0]
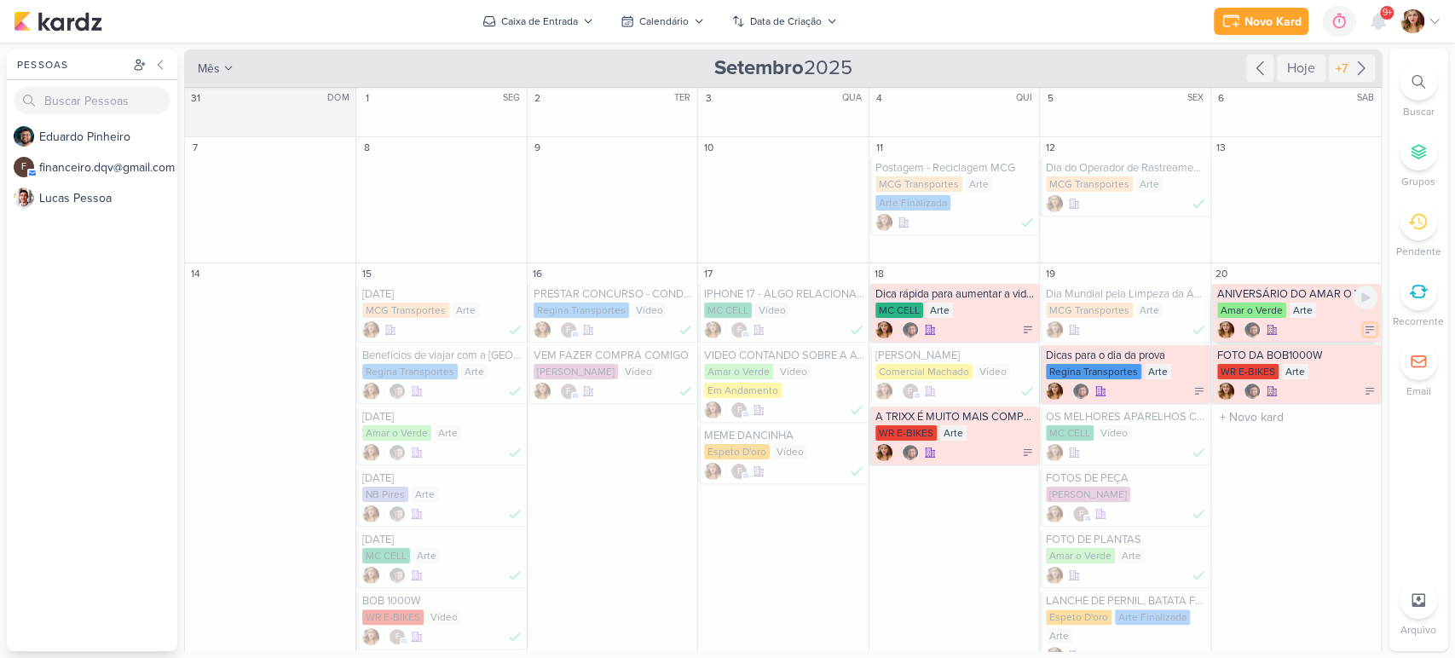
click at [1364, 332] on icon at bounding box center [1370, 330] width 12 height 12
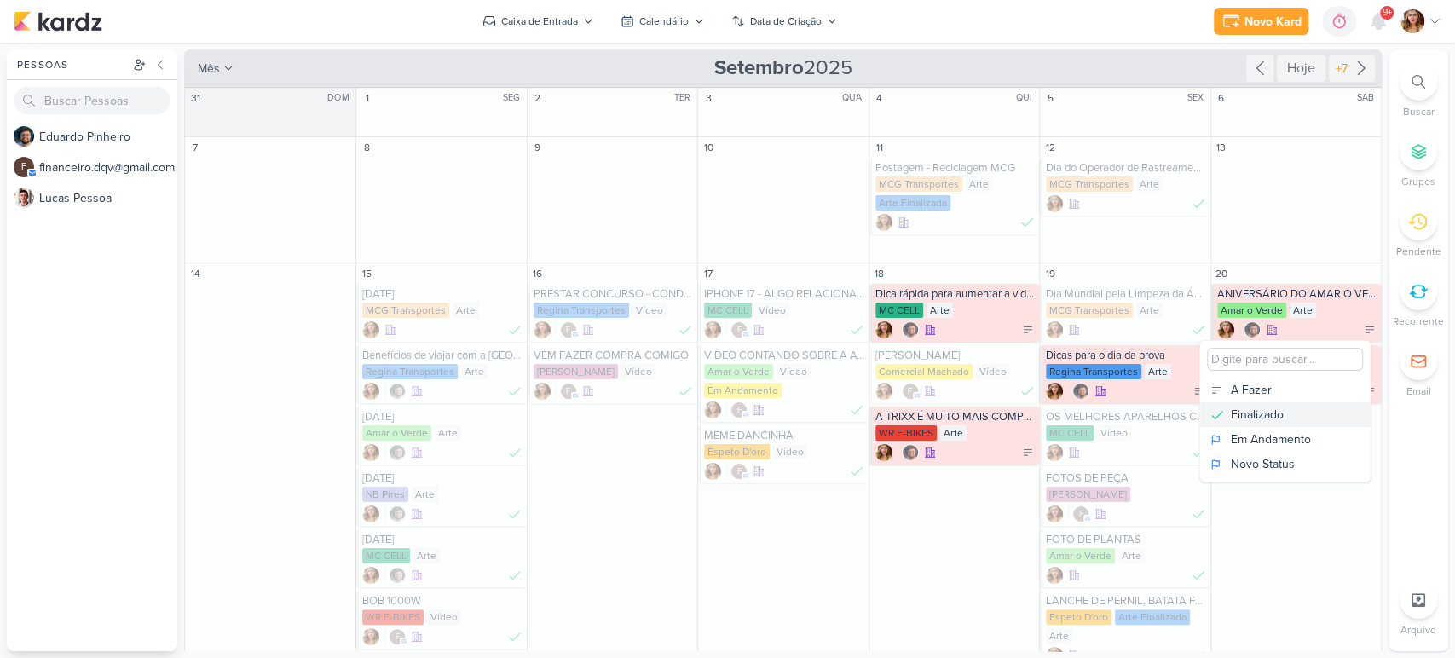
click at [1284, 419] on div "Finalizado" at bounding box center [1257, 415] width 53 height 18
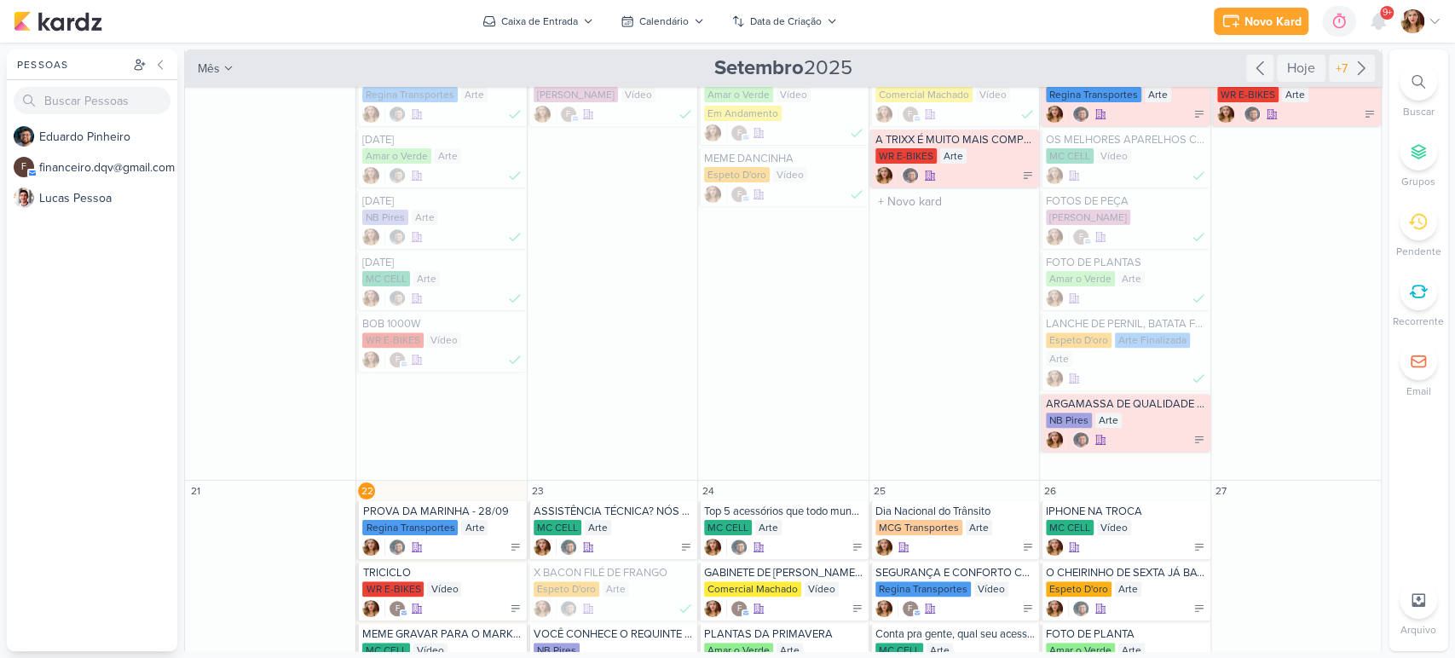
scroll to position [189, 0]
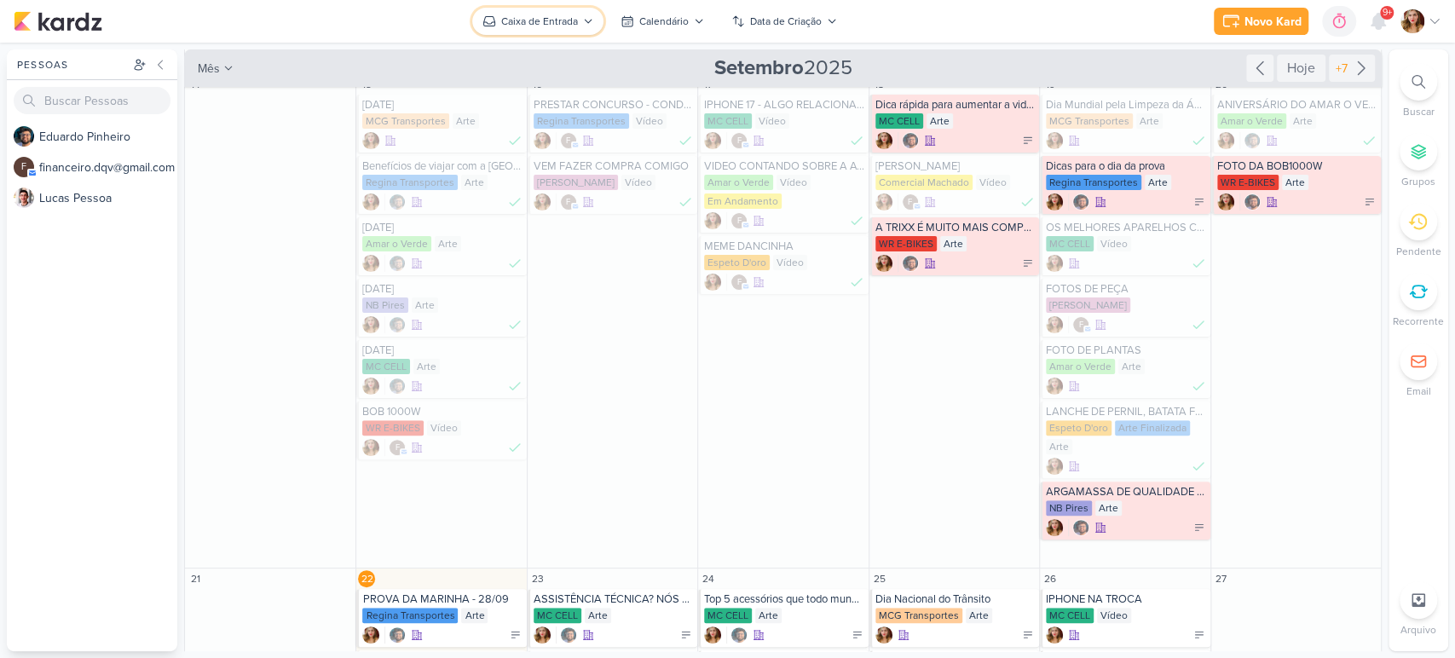
click at [569, 19] on div "Caixa de Entrada" at bounding box center [539, 21] width 77 height 15
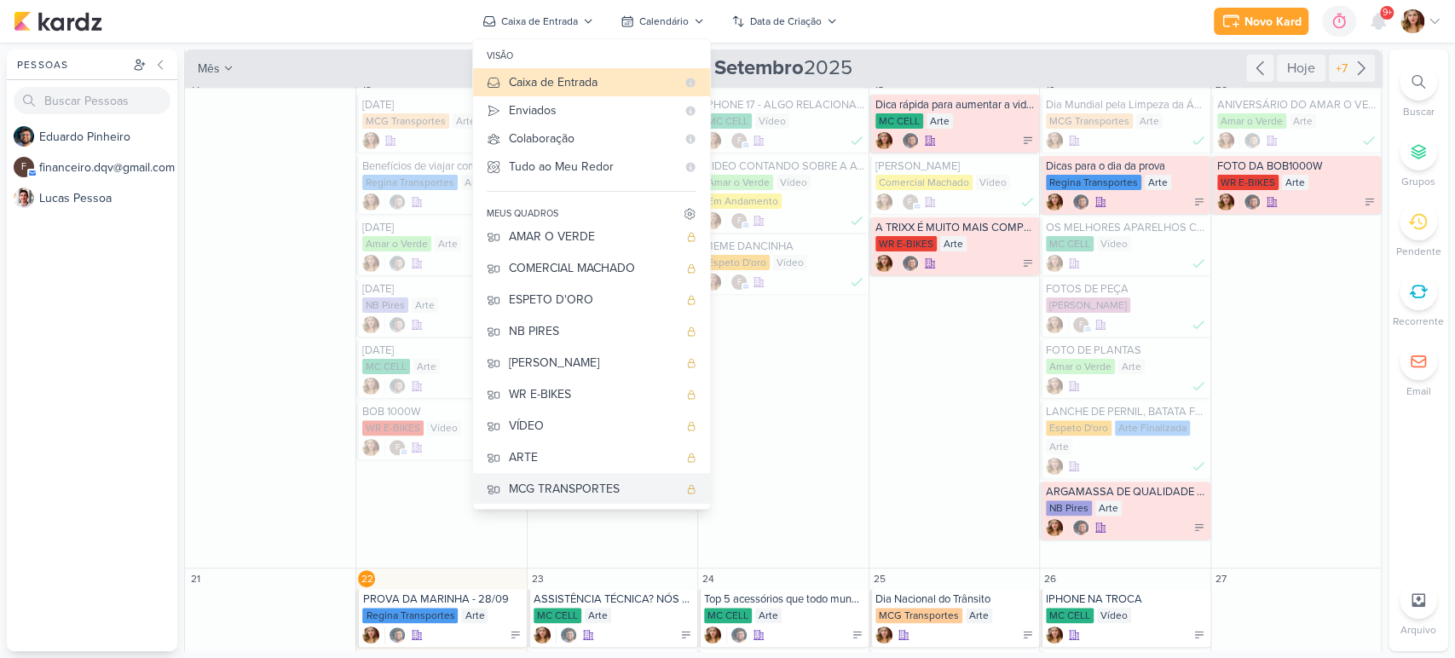
click at [626, 494] on div "MCG TRANSPORTES" at bounding box center [593, 489] width 169 height 18
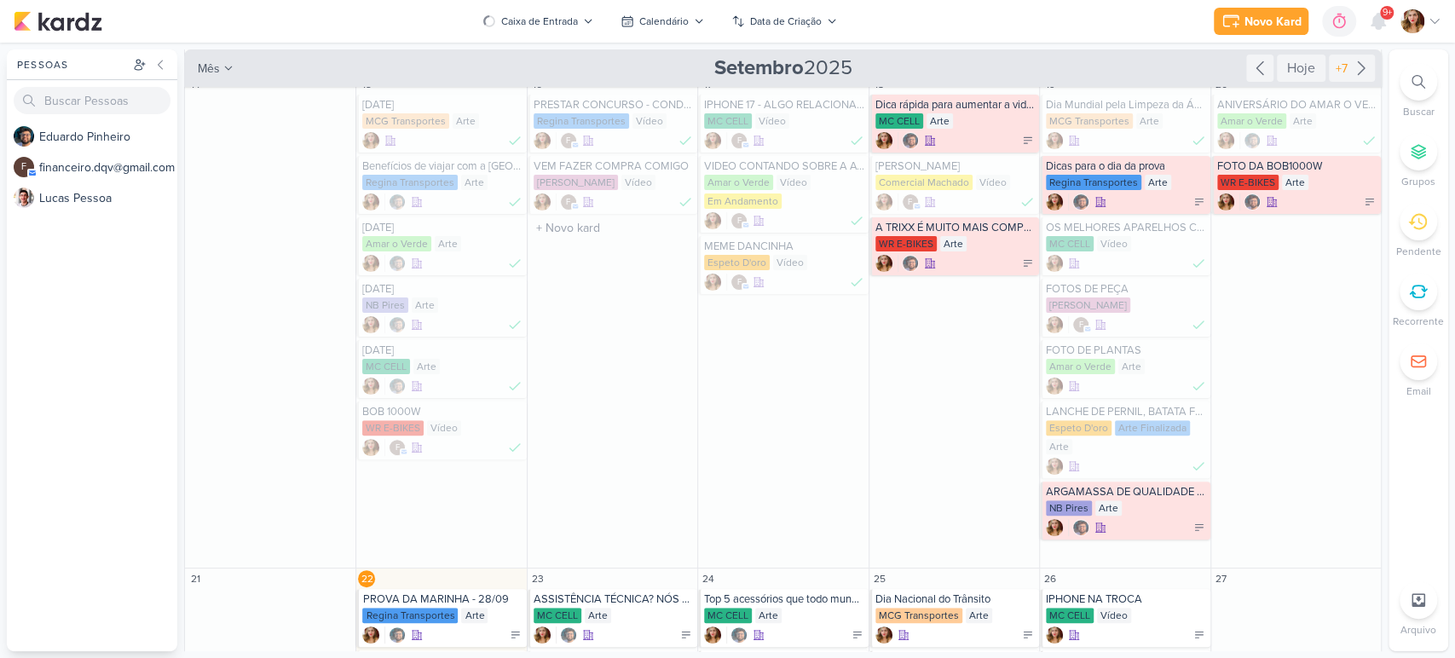
scroll to position [0, 0]
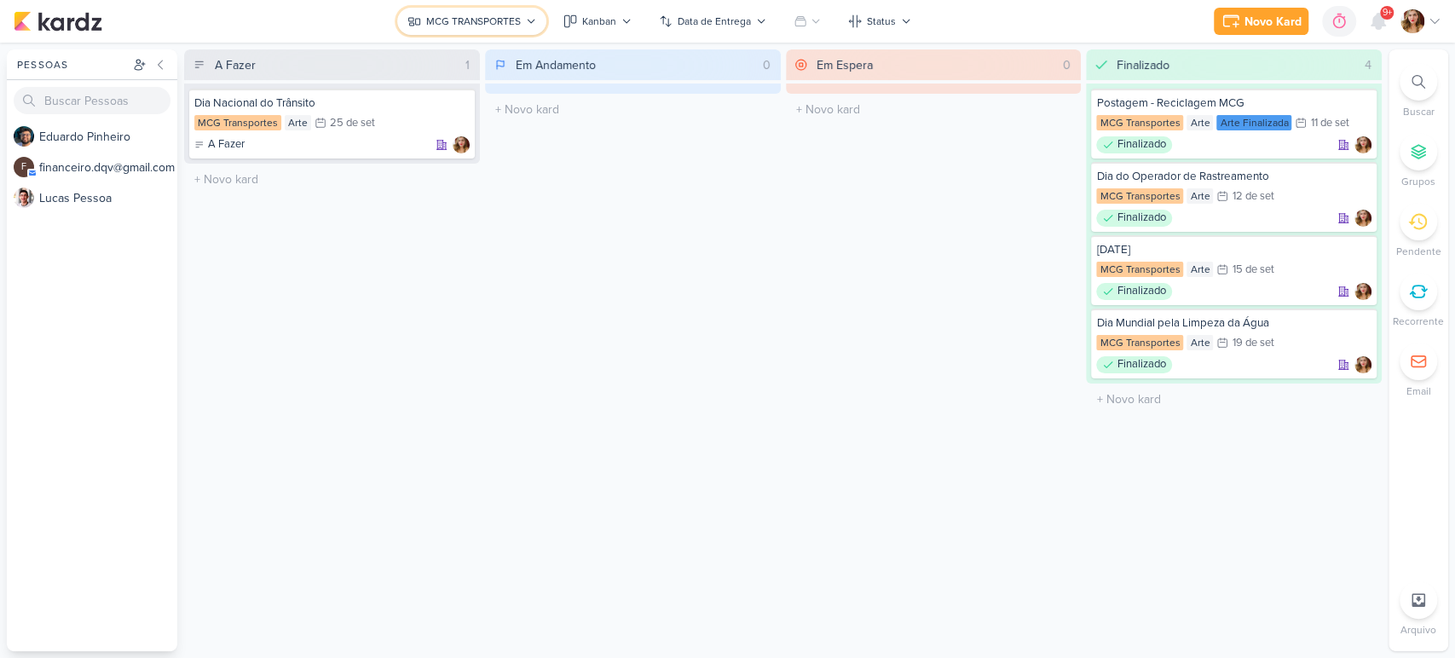
click at [491, 33] on button "MCG TRANSPORTES" at bounding box center [471, 21] width 149 height 27
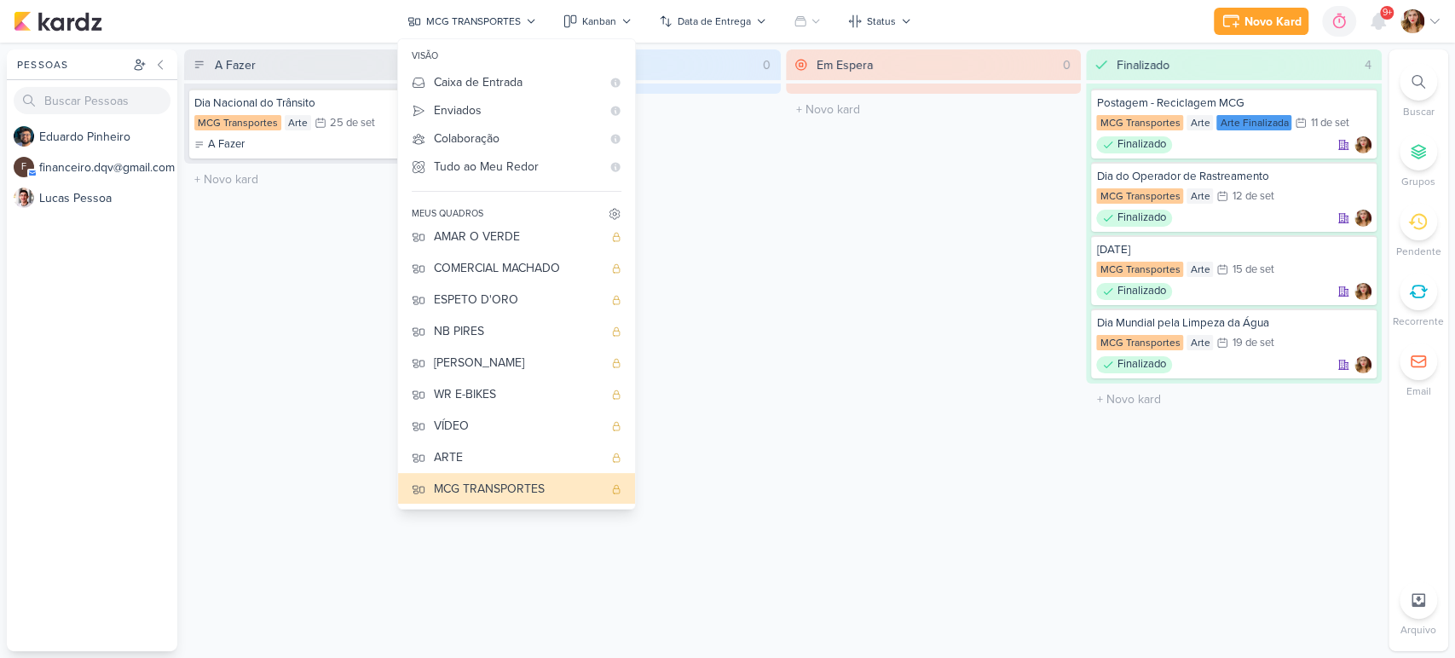
click at [893, 413] on div "Em Espera 0 O título do kard deve ter menos que 100 caracteres" at bounding box center [934, 350] width 296 height 602
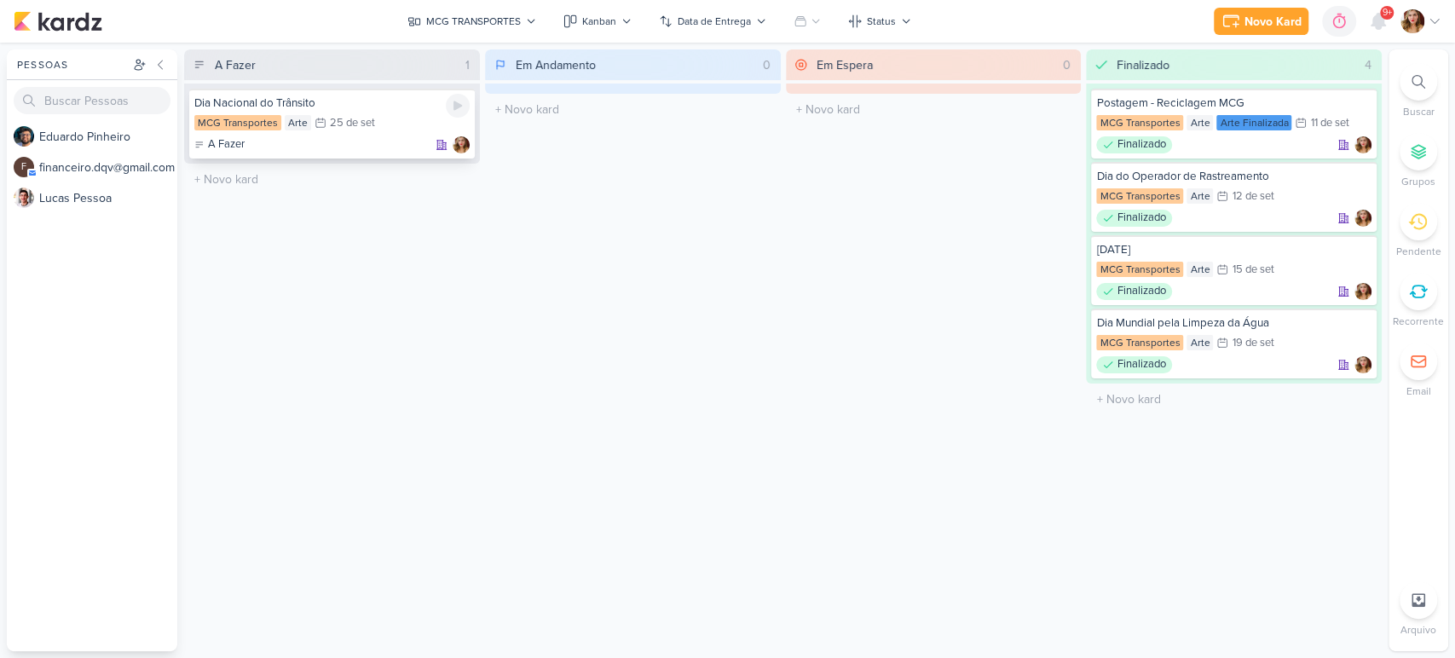
click at [326, 134] on div "Dia Nacional do Trânsito MCG Transportes Arte 25/9 [DATE] A Fazer" at bounding box center [332, 124] width 286 height 70
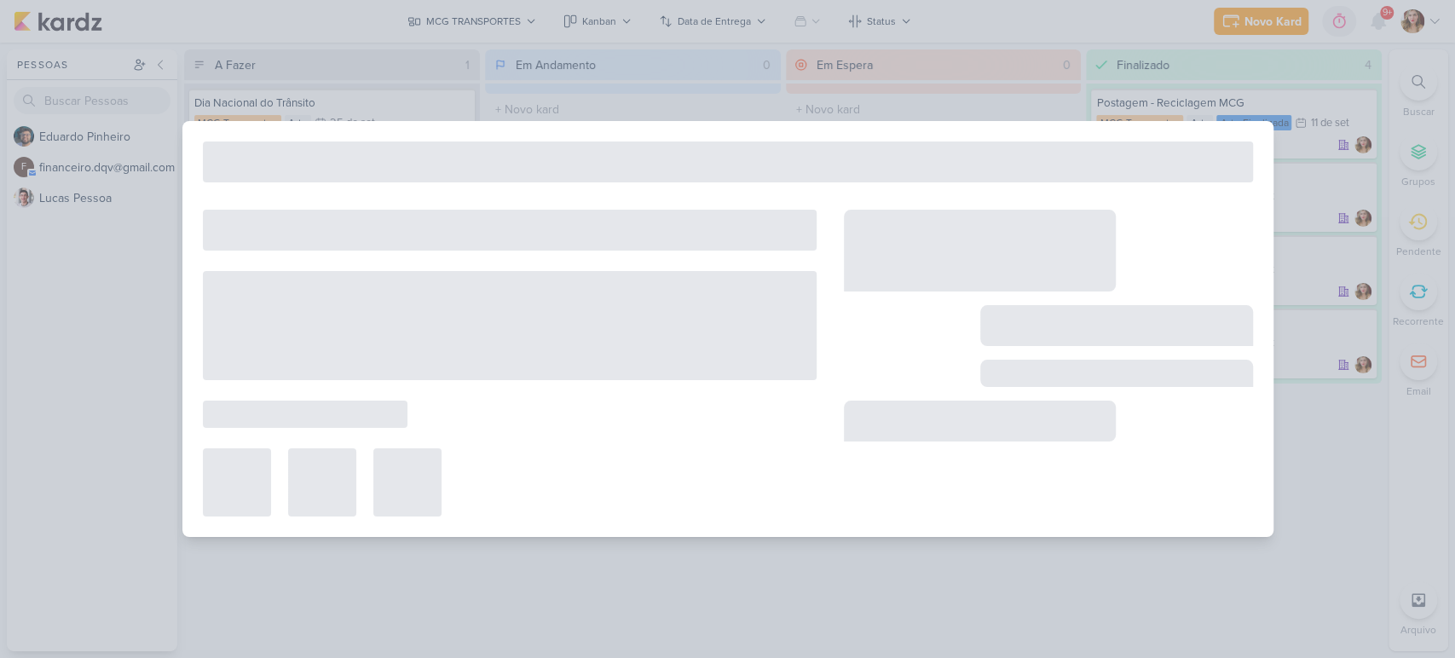
type input "Dia Nacional do Trânsito"
type input "[DATE] 23:59"
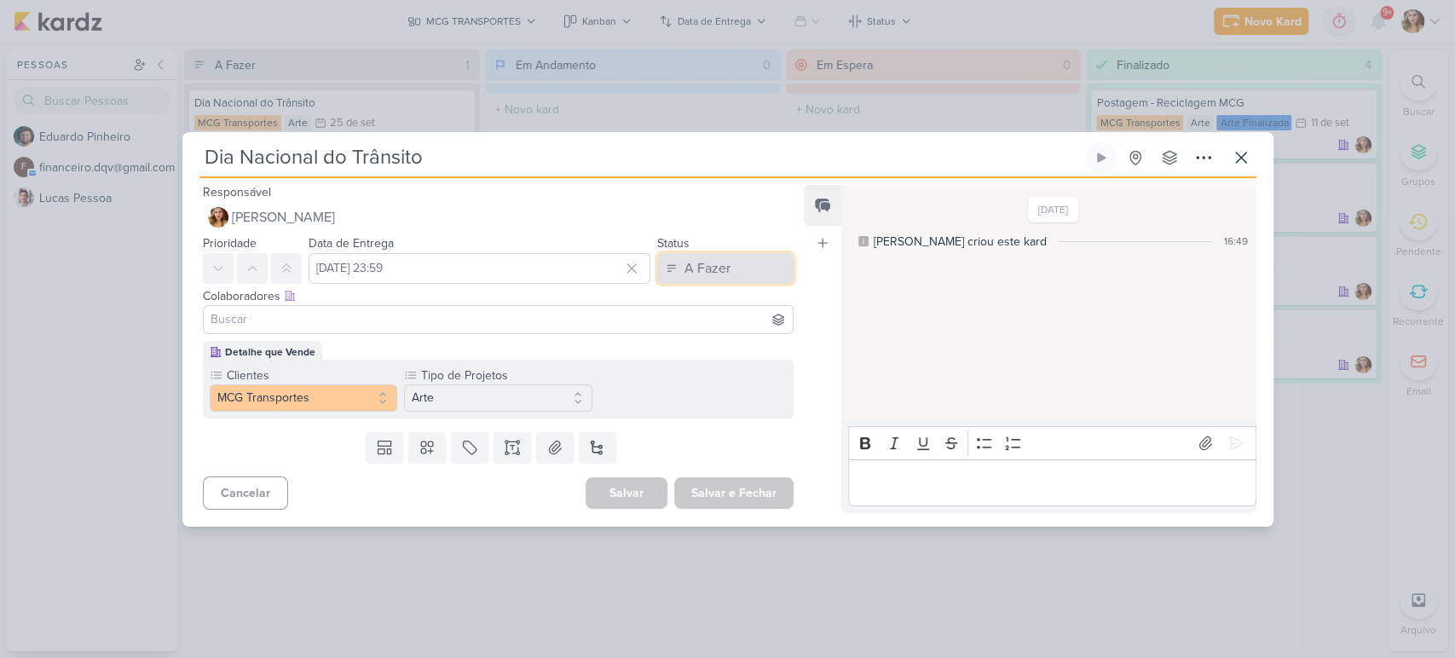
click at [755, 256] on button "A Fazer" at bounding box center [725, 268] width 136 height 31
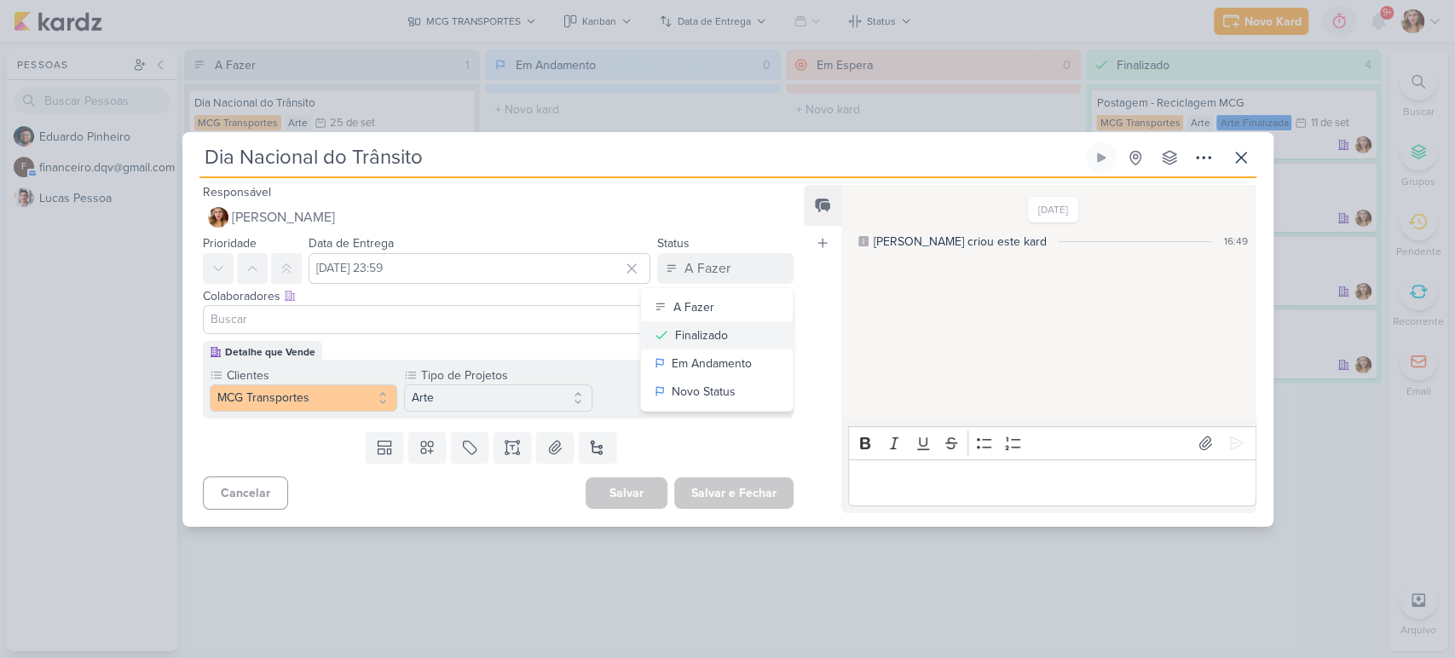
click at [751, 332] on button "Finalizado" at bounding box center [717, 335] width 152 height 28
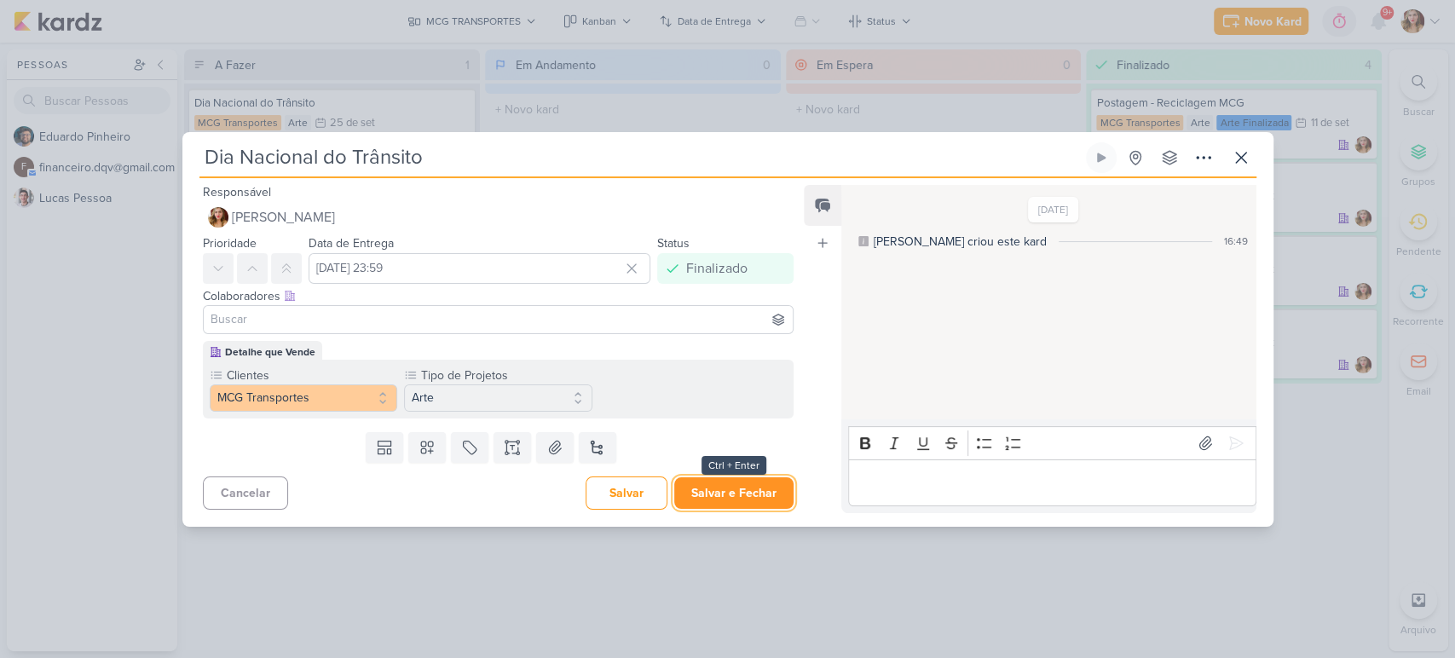
click at [757, 502] on button "Salvar e Fechar" at bounding box center [733, 493] width 119 height 32
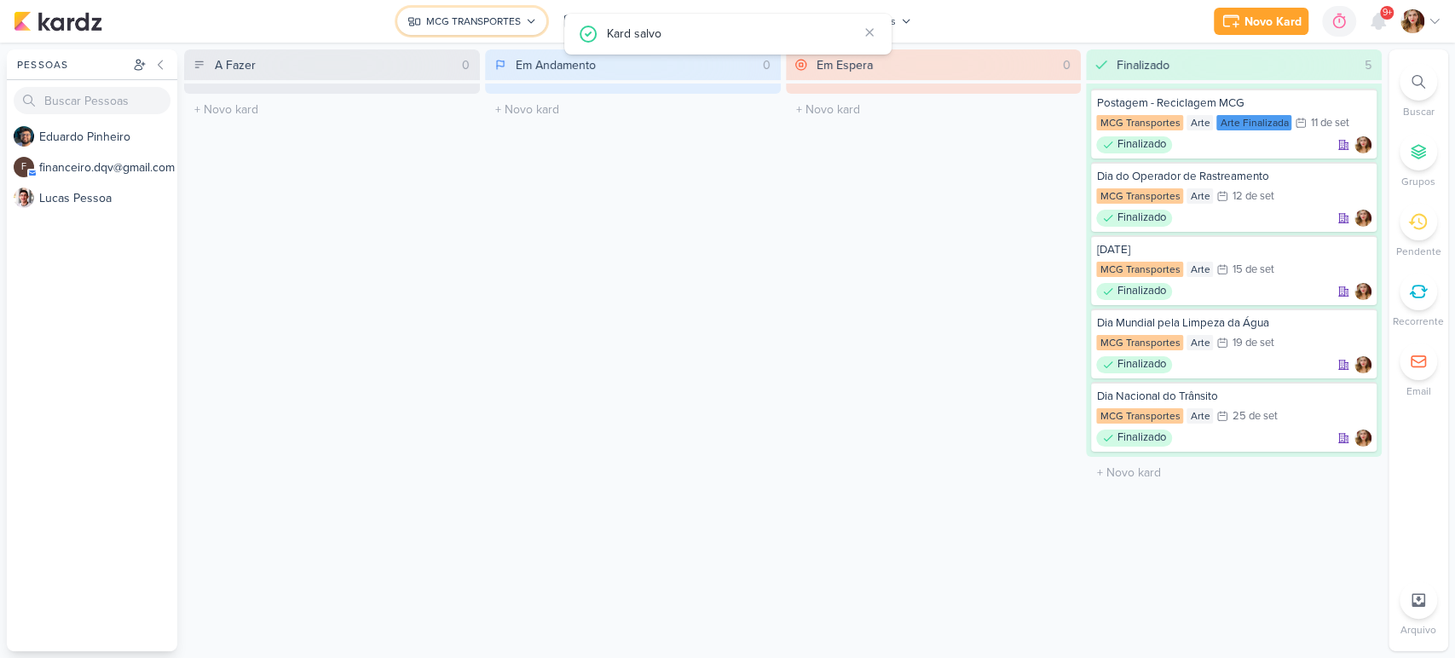
click at [488, 22] on div "MCG TRANSPORTES" at bounding box center [473, 21] width 95 height 15
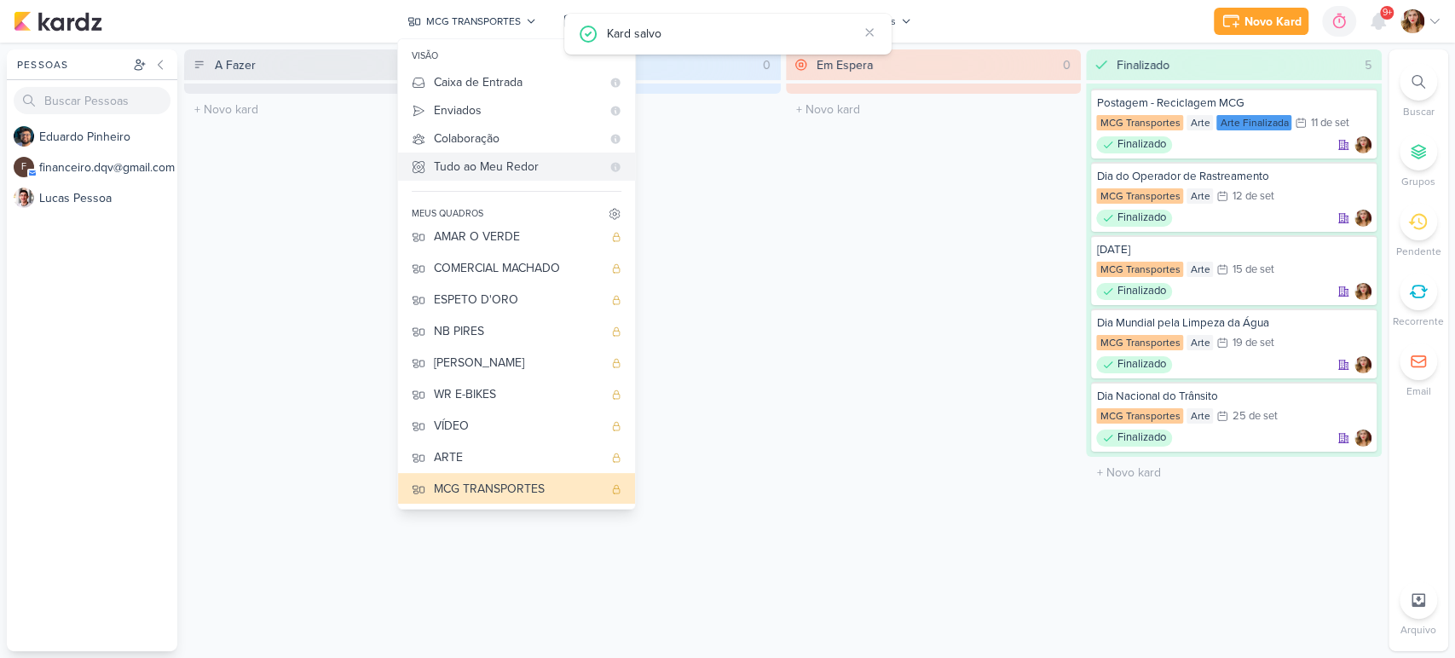
click at [538, 162] on div "Tudo ao Meu Redor" at bounding box center [517, 167] width 167 height 18
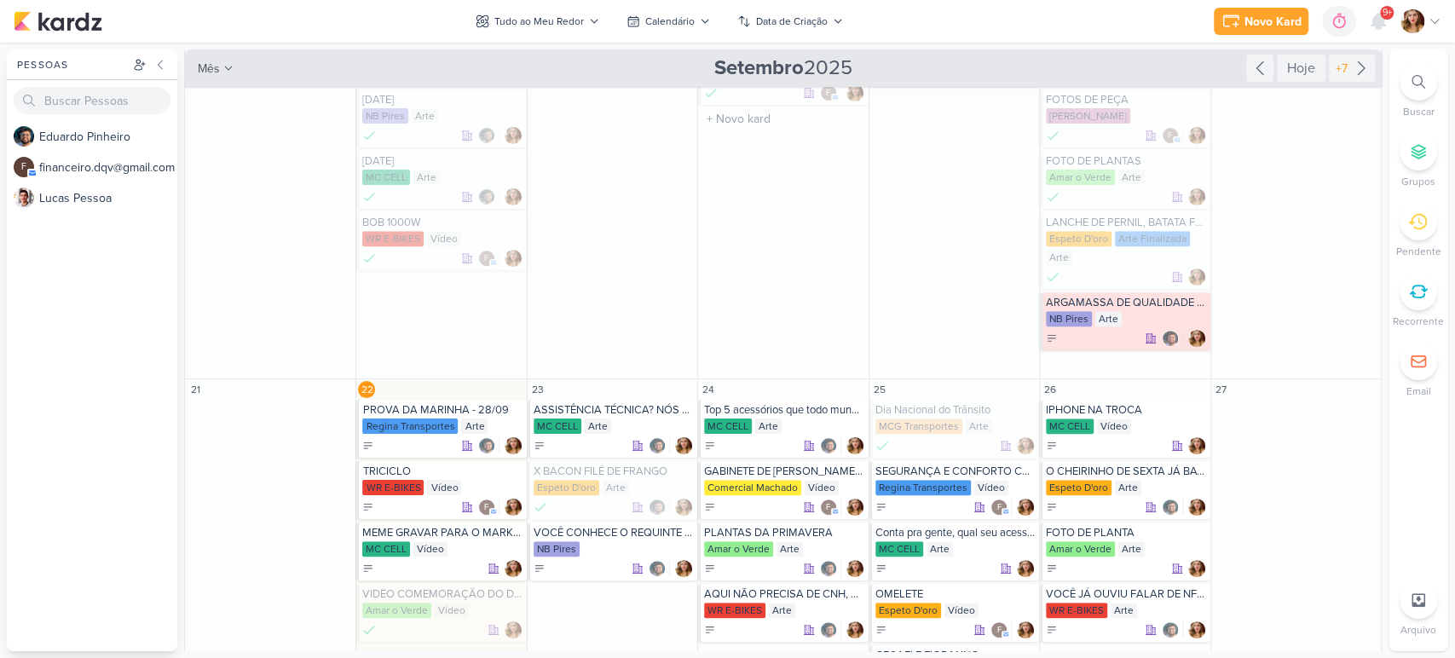
scroll to position [568, 0]
